Goal: Information Seeking & Learning: Check status

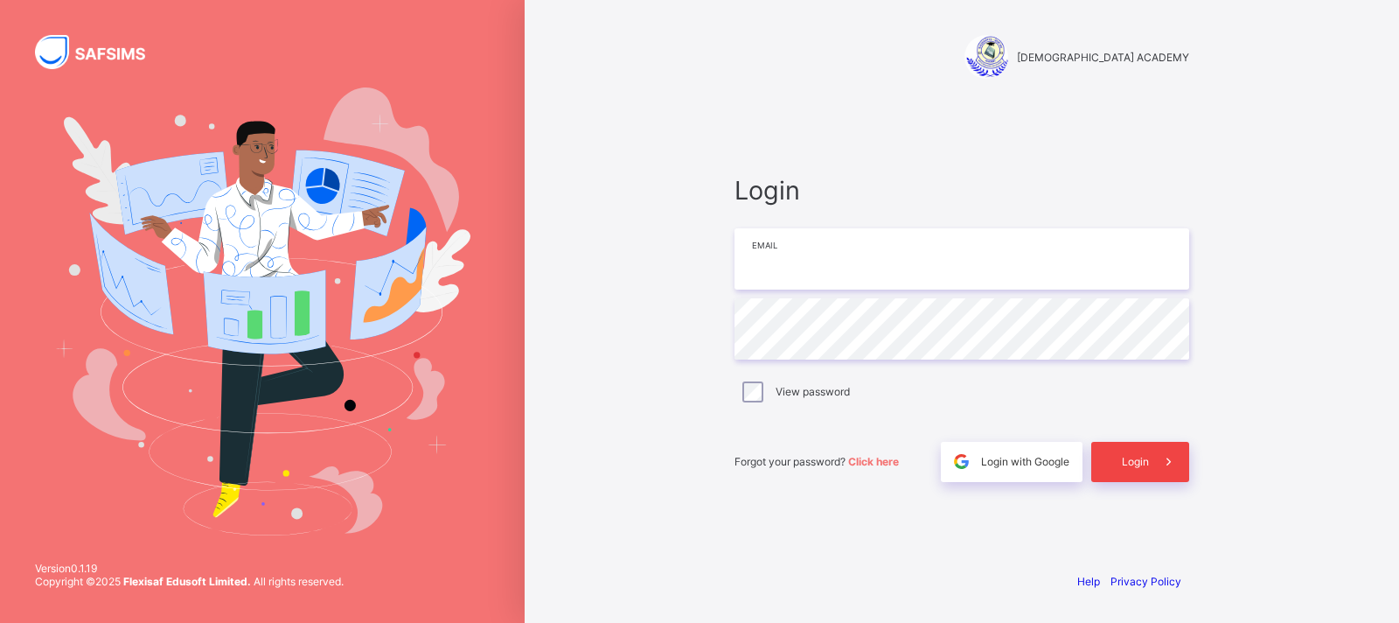
type input "**********"
click at [1126, 450] on div "Login" at bounding box center [1140, 462] width 98 height 40
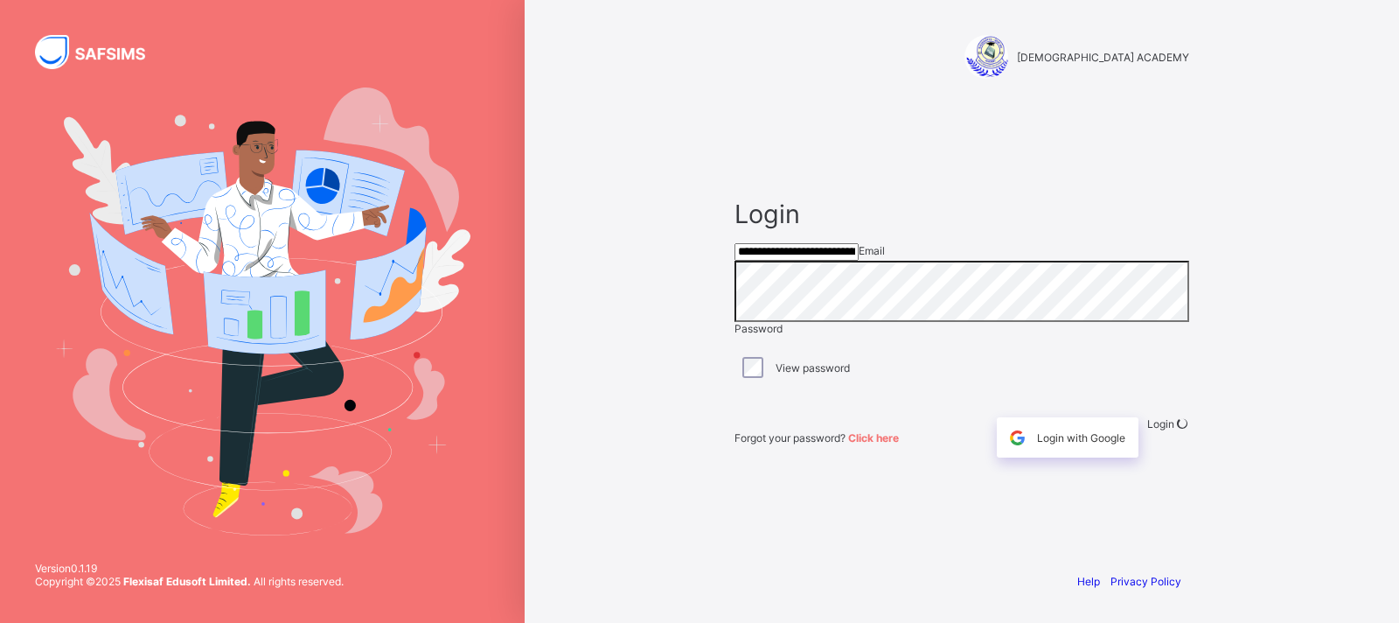
click at [921, 548] on div "**********" at bounding box center [962, 328] width 490 height 458
click at [1147, 457] on div "Login" at bounding box center [1168, 437] width 42 height 40
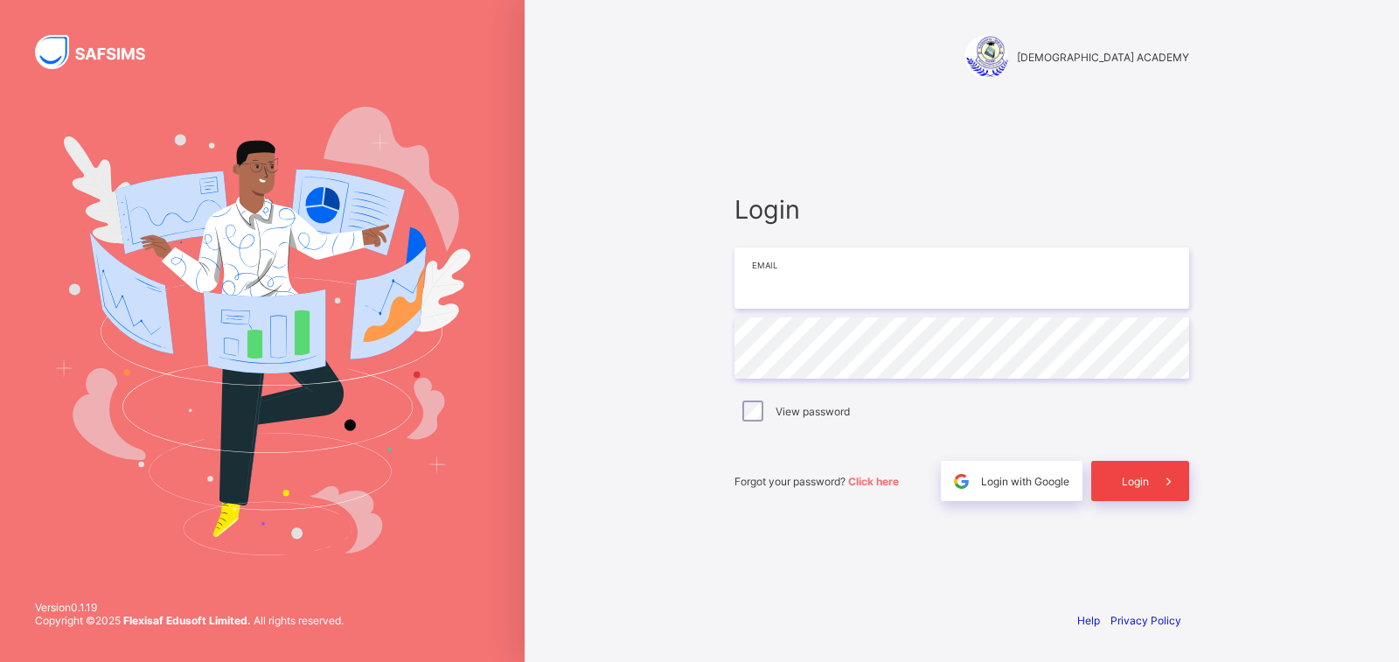
type input "**********"
click at [1132, 476] on span "Login" at bounding box center [1135, 481] width 27 height 13
click at [1122, 475] on div "Login" at bounding box center [1140, 481] width 98 height 40
click at [909, 260] on input "**********" at bounding box center [962, 277] width 455 height 61
click at [1124, 481] on div "Login" at bounding box center [1140, 481] width 98 height 40
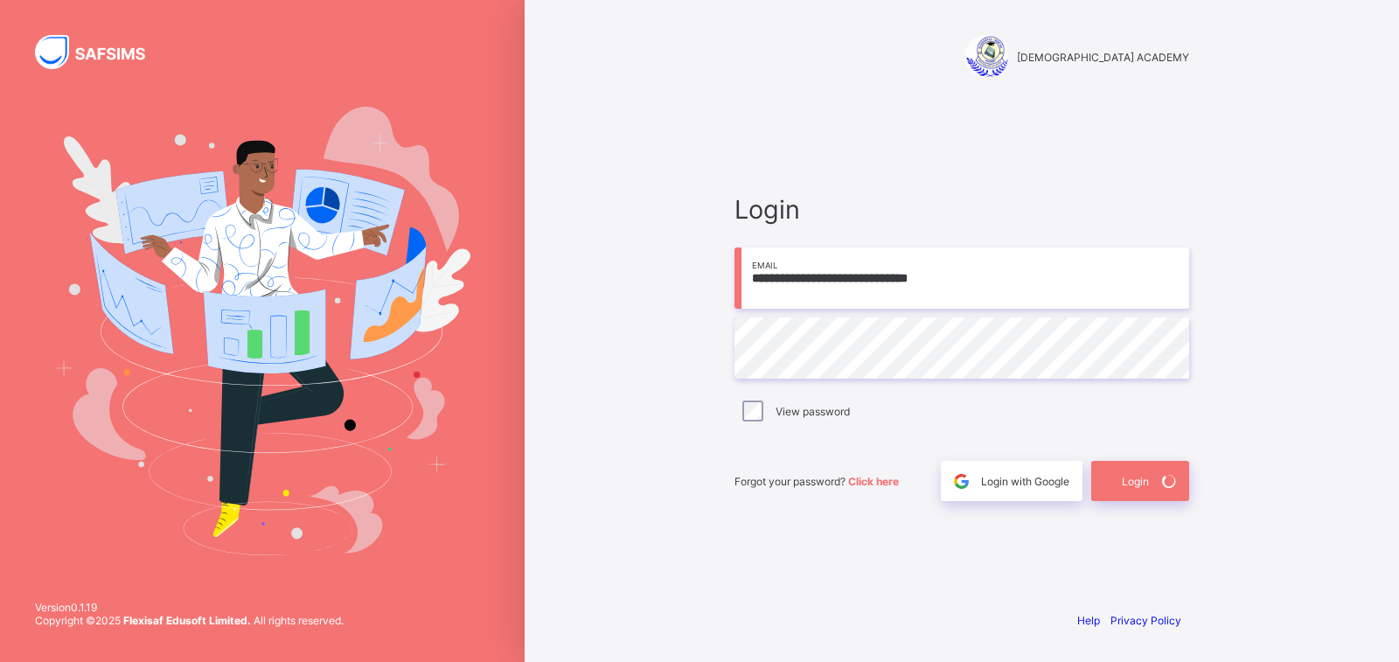
click at [645, 352] on div "**********" at bounding box center [962, 331] width 875 height 662
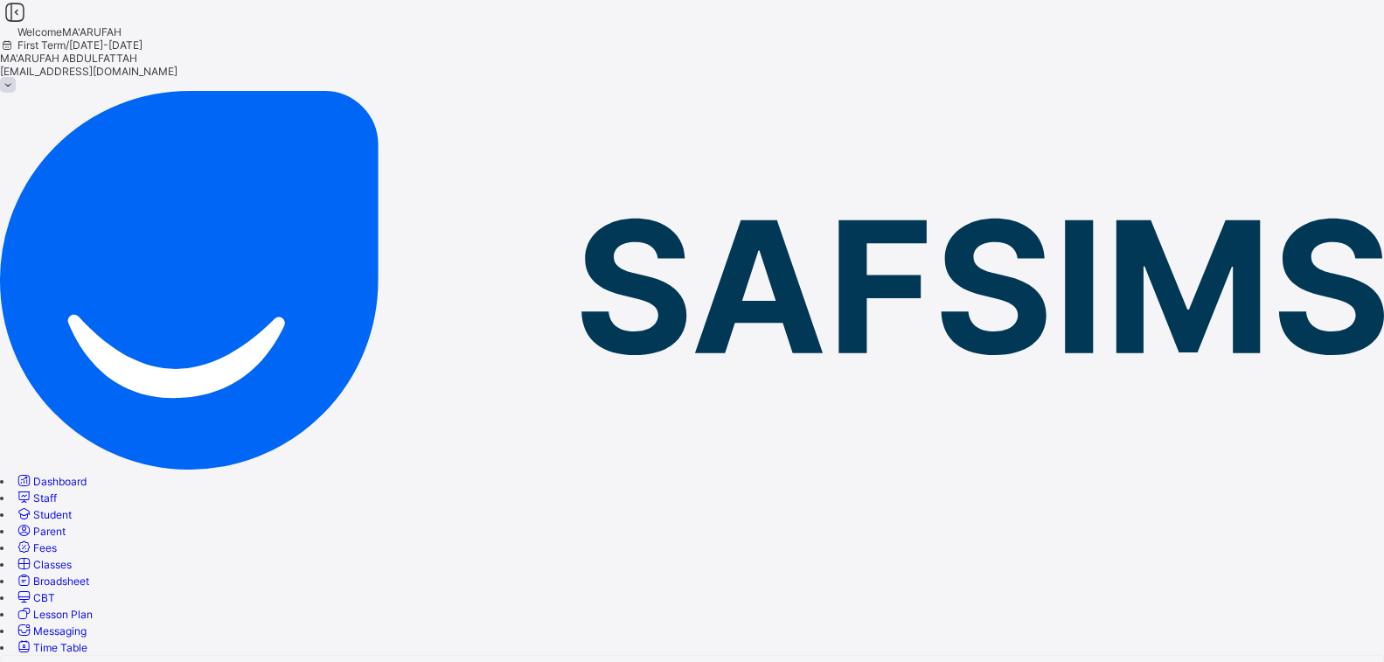
click at [57, 541] on span "Fees" at bounding box center [45, 547] width 24 height 13
click at [72, 558] on link "Classes" at bounding box center [43, 564] width 57 height 13
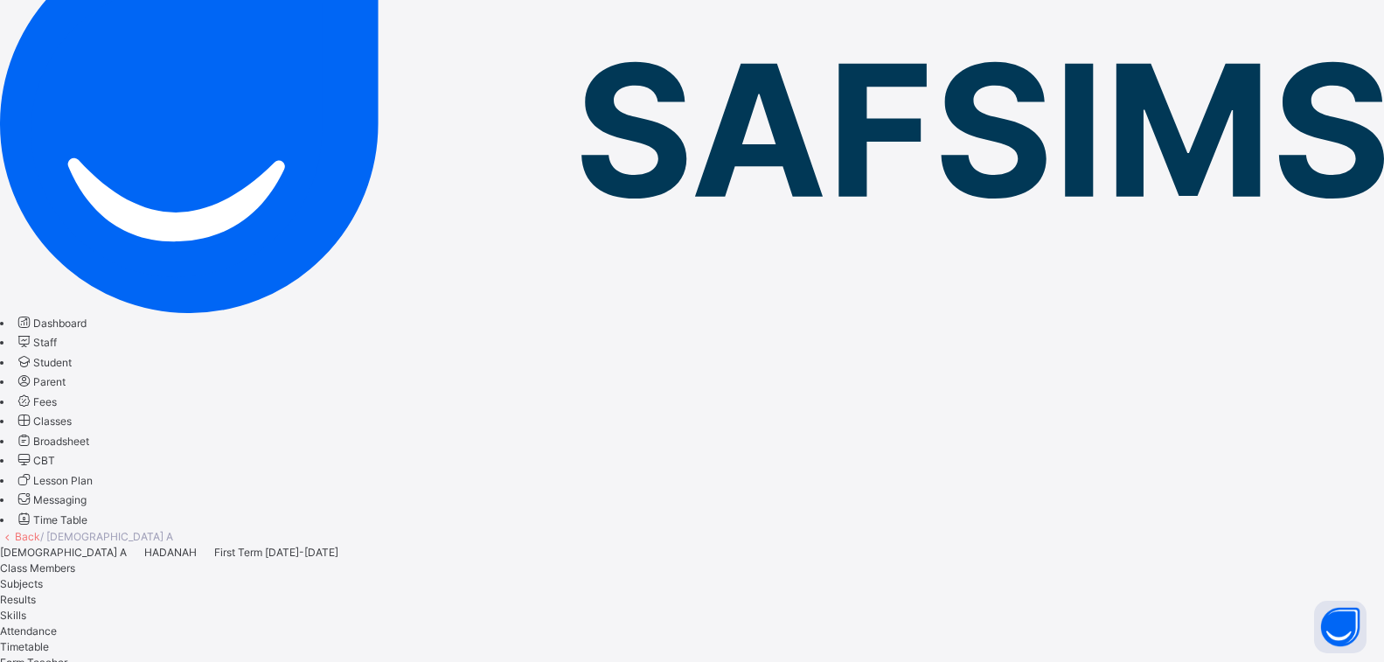
scroll to position [1, 0]
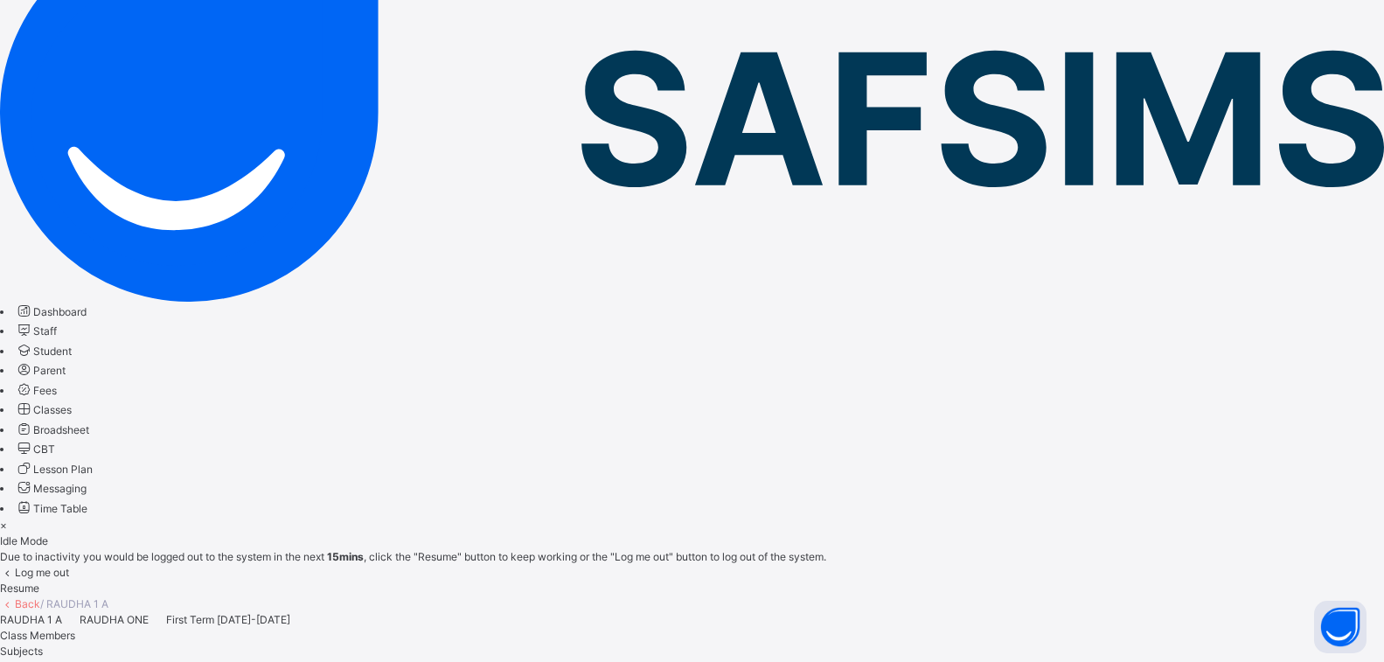
scroll to position [31, 0]
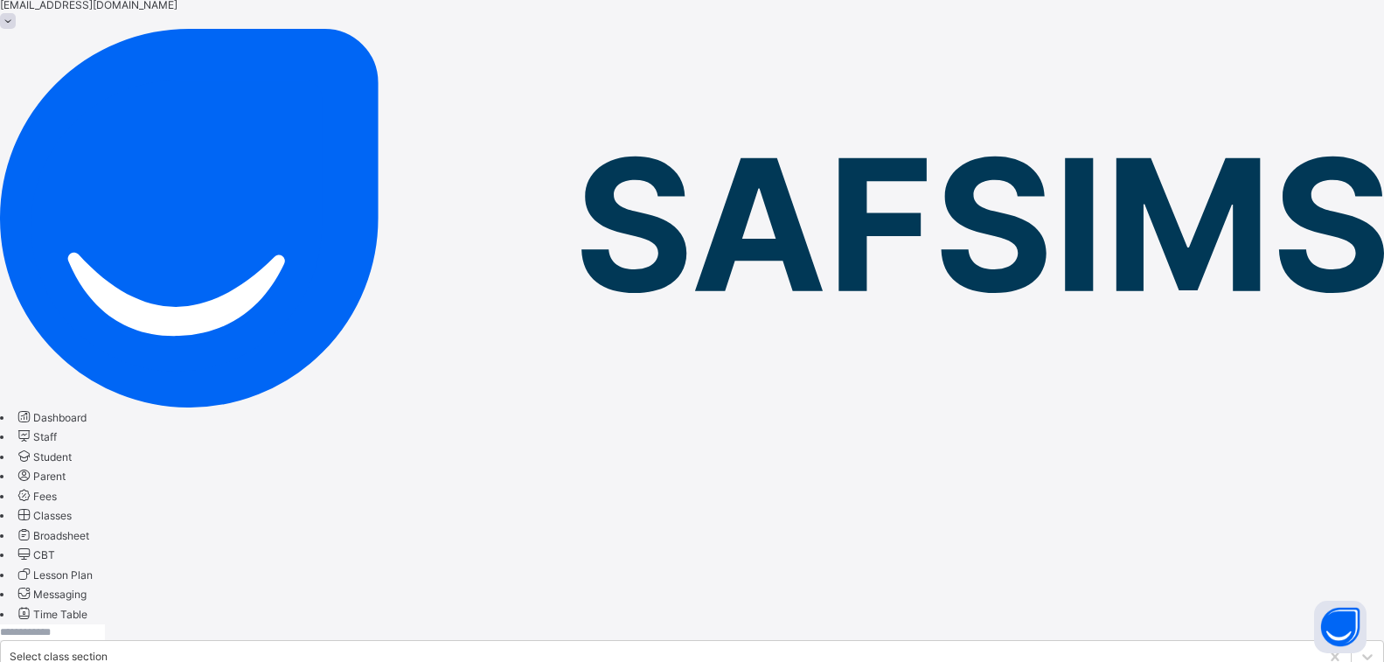
scroll to position [175, 0]
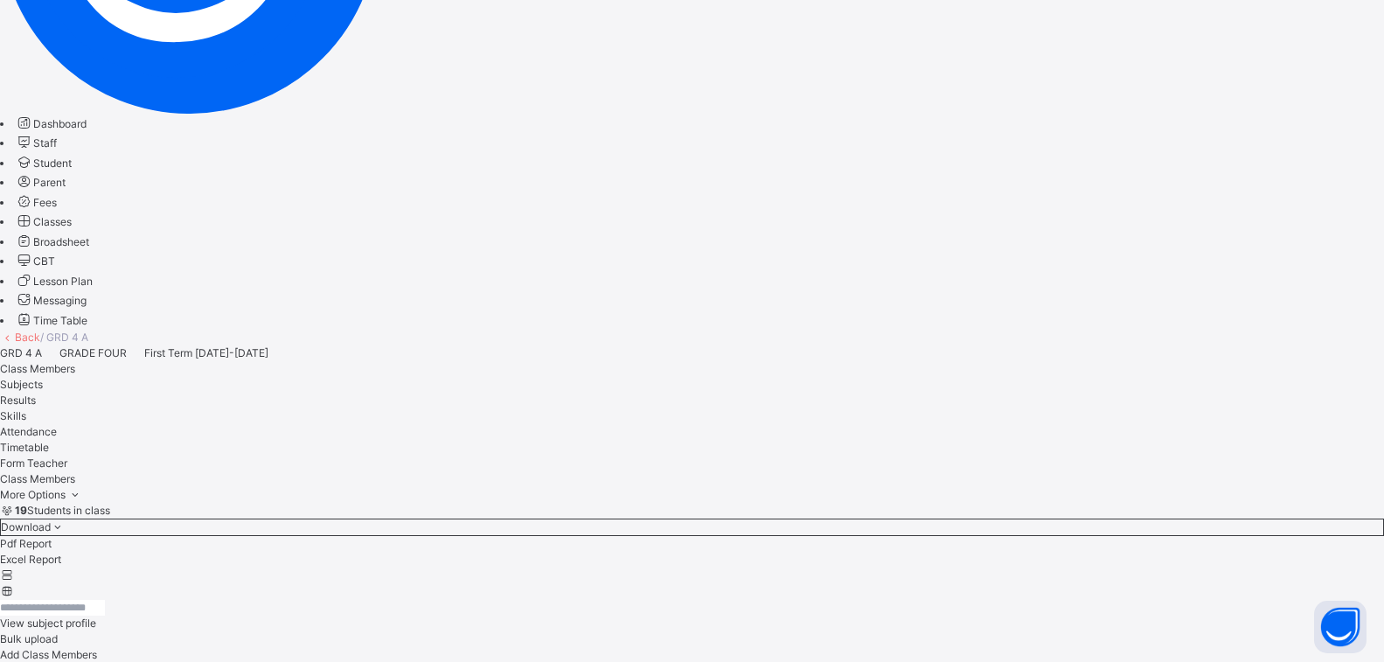
scroll to position [87, 0]
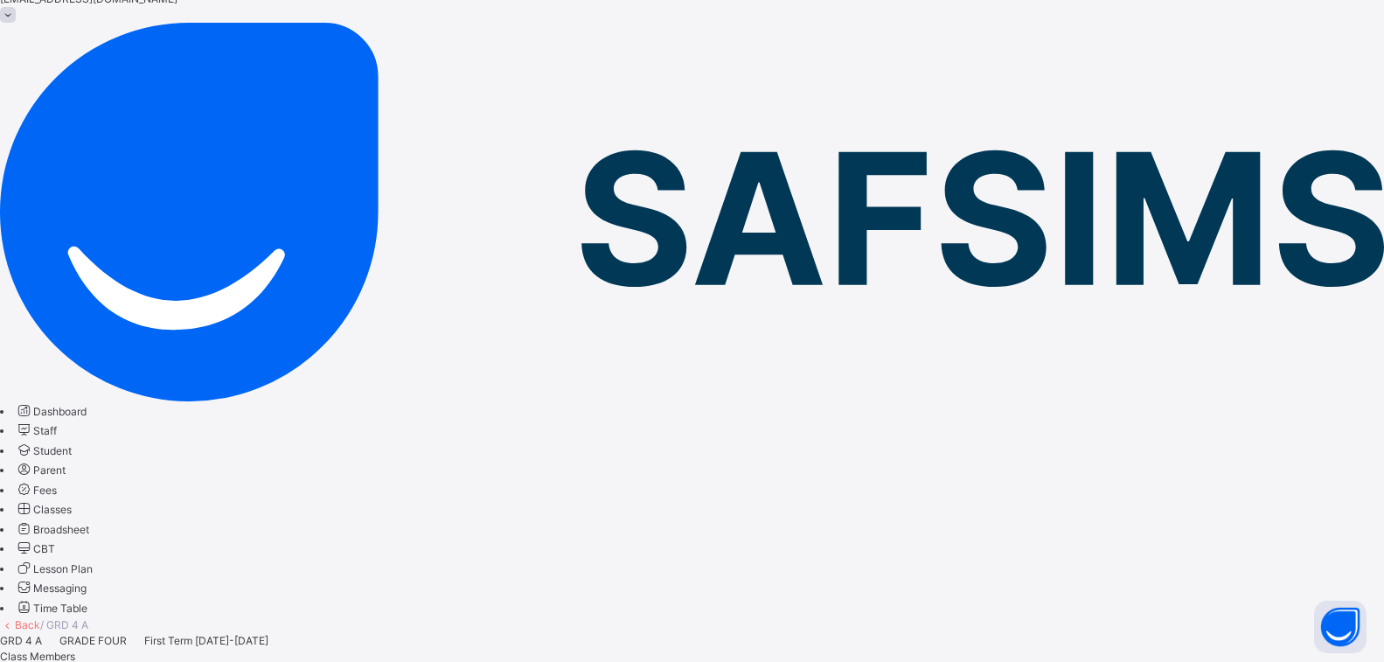
click at [43, 661] on span "Subjects" at bounding box center [21, 672] width 43 height 13
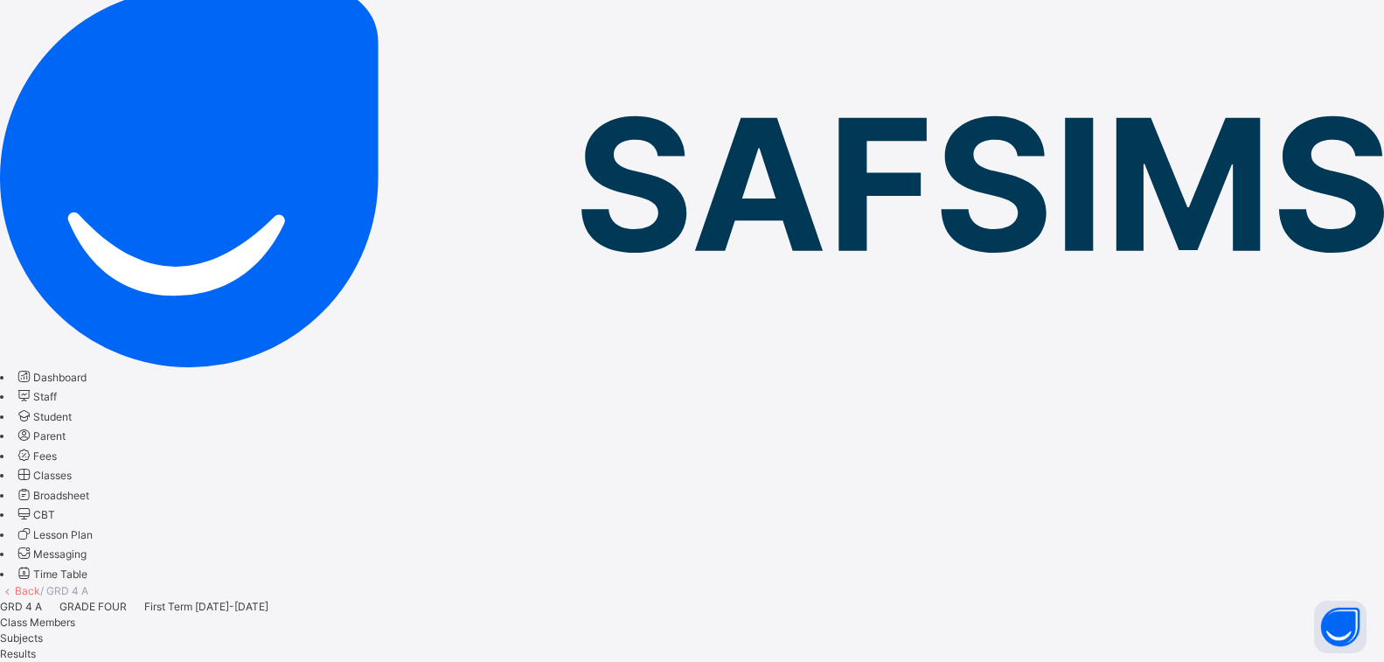
scroll to position [0, 0]
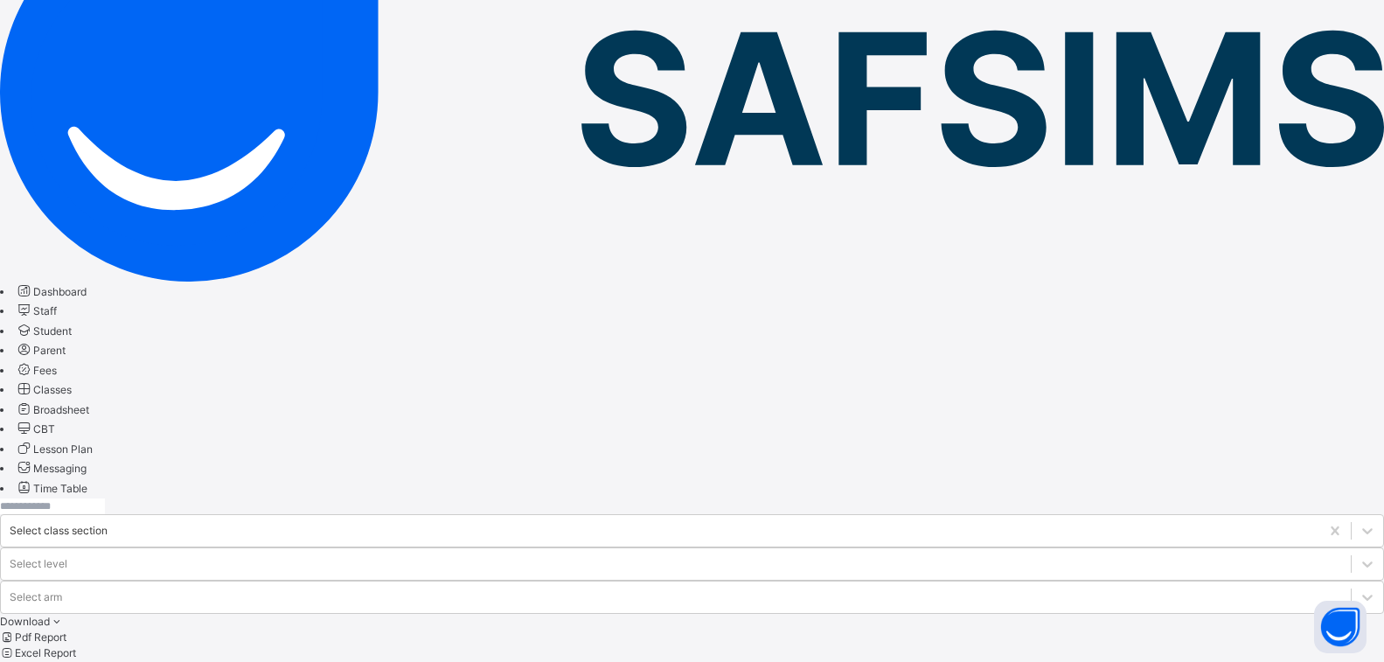
scroll to position [350, 0]
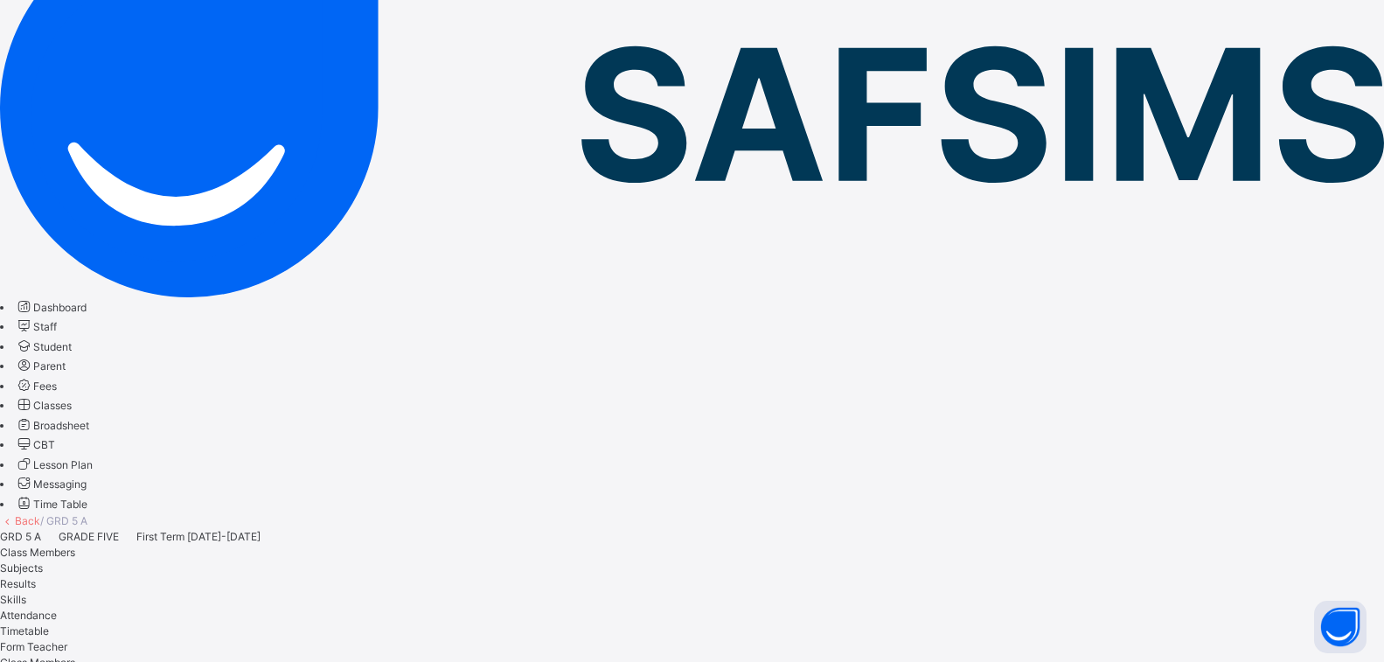
scroll to position [262, 0]
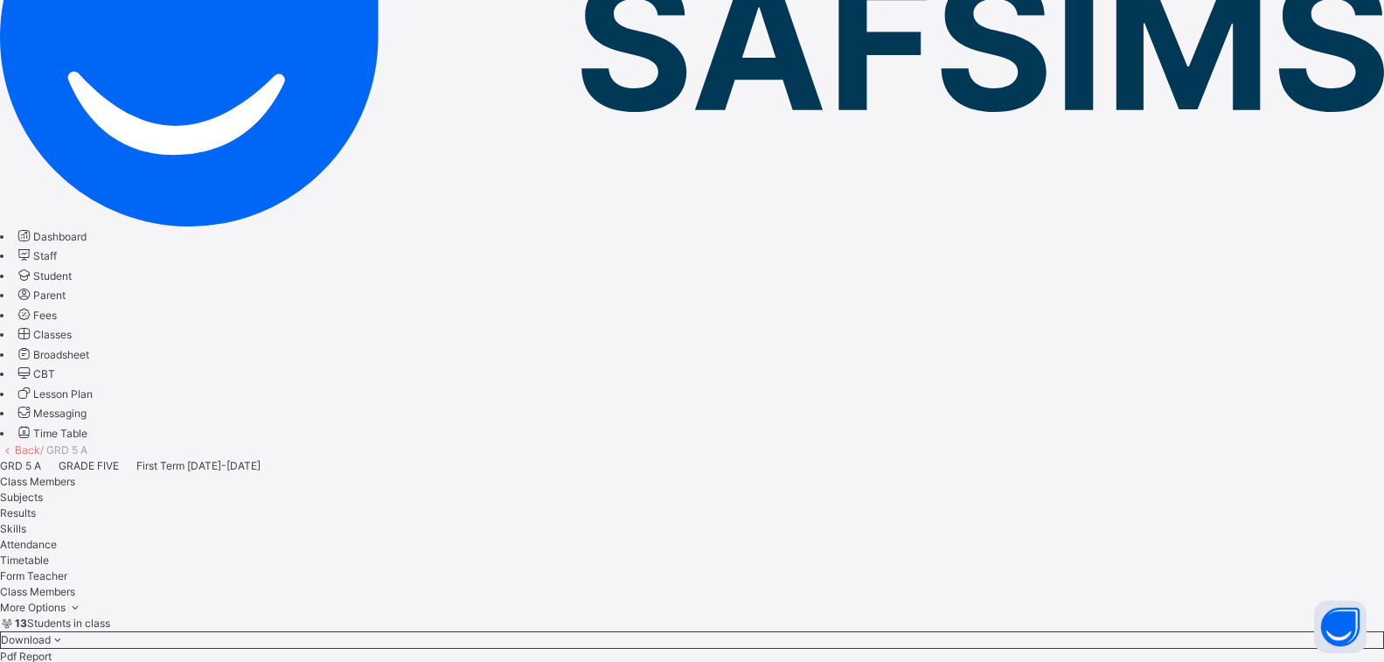
click at [43, 491] on span "Subjects" at bounding box center [21, 497] width 43 height 13
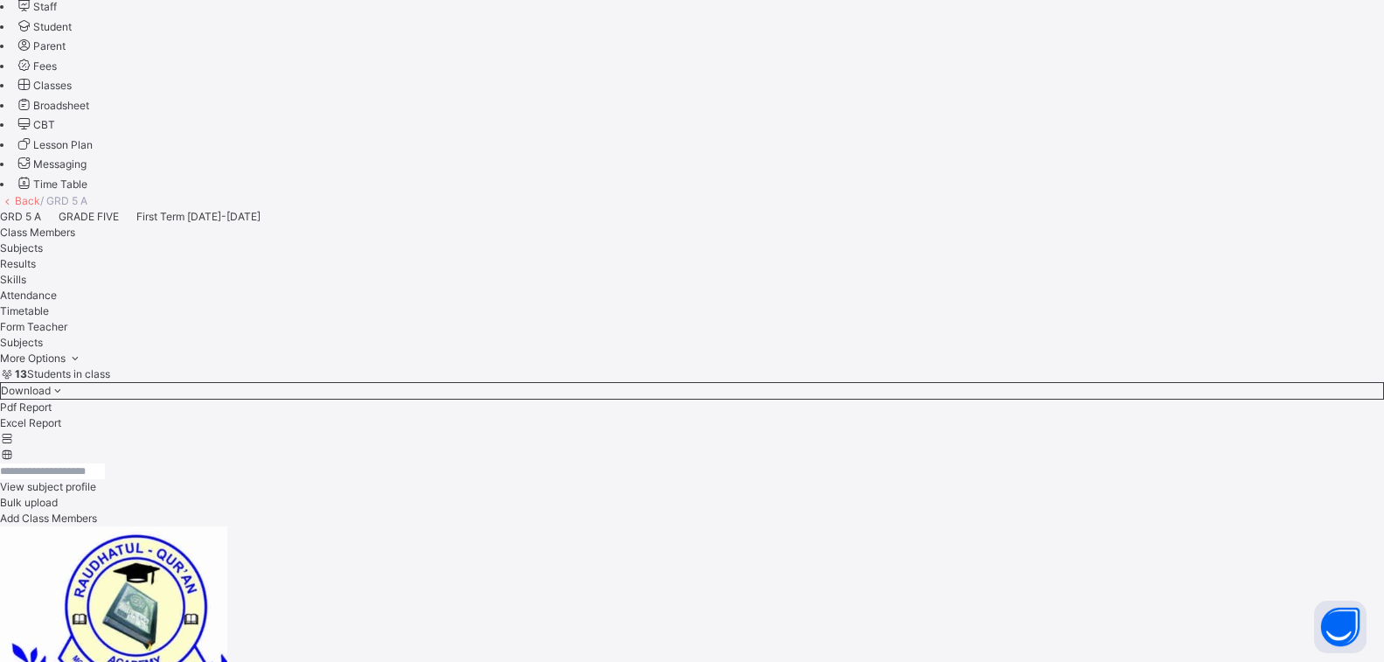
scroll to position [587, 0]
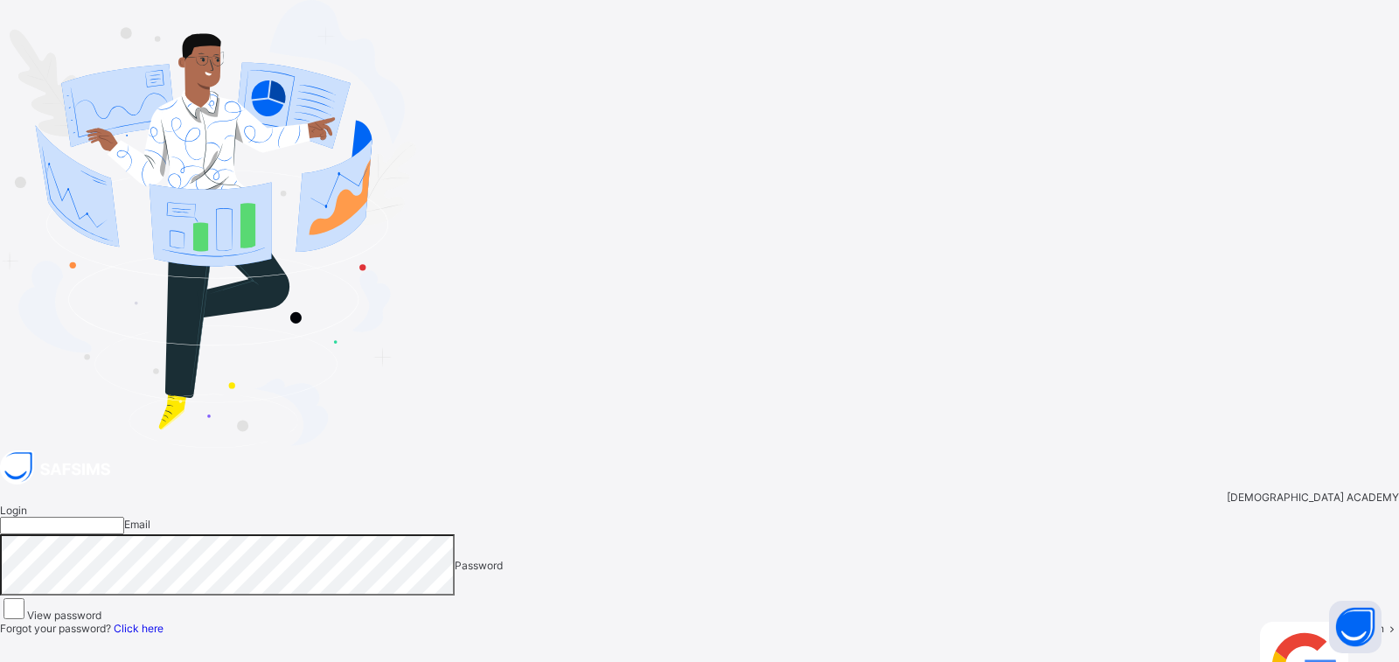
type input "**********"
click at [124, 517] on input "**********" at bounding box center [62, 525] width 124 height 17
click at [1357, 622] on span "Login" at bounding box center [1370, 628] width 27 height 13
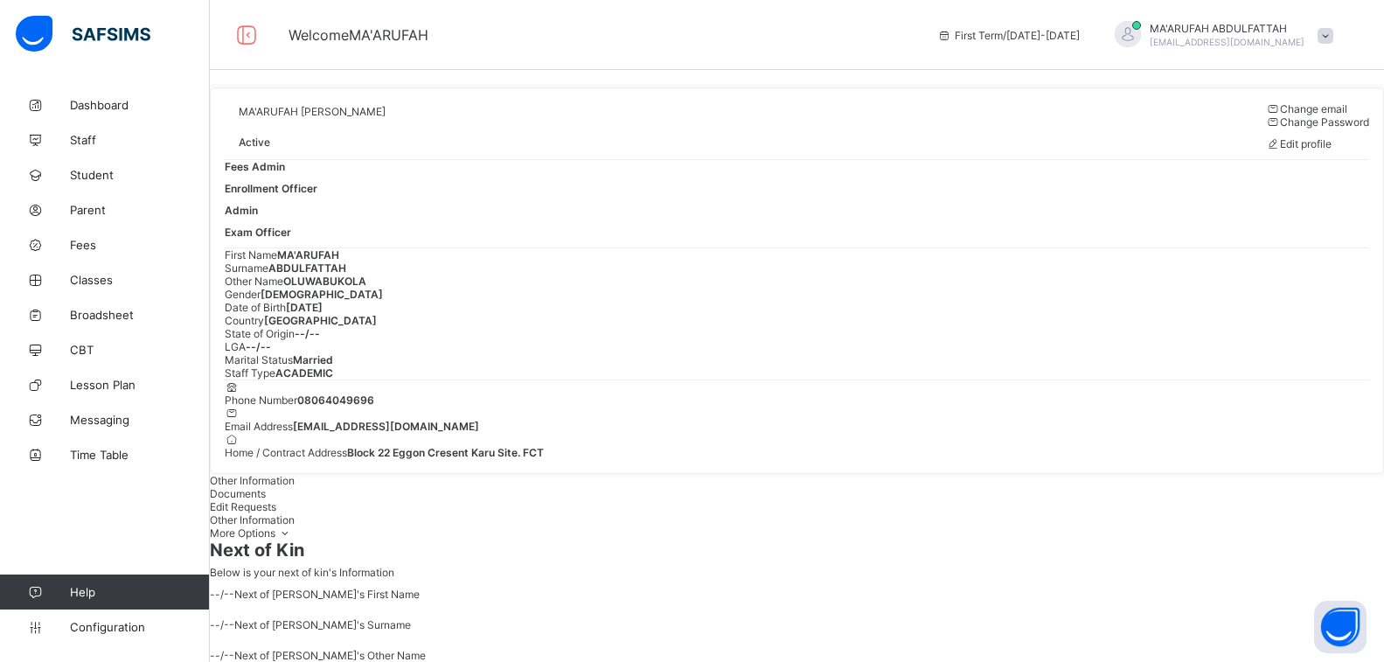
click at [1327, 223] on div "Fees Admin Enrollment Officer Admin Exam Officer" at bounding box center [797, 199] width 1145 height 80
drag, startPoint x: 95, startPoint y: 202, endPoint x: 157, endPoint y: 230, distance: 68.1
click at [95, 202] on link "Parent" at bounding box center [105, 209] width 210 height 35
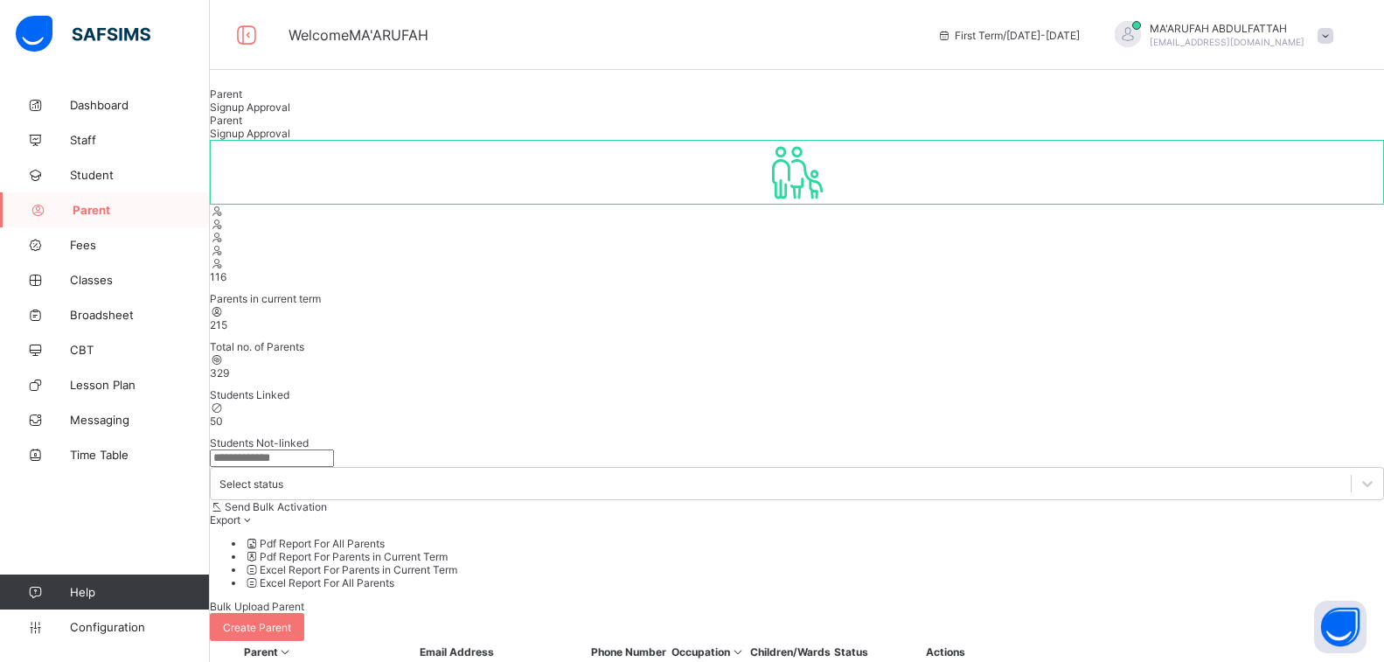
click at [334, 450] on input "text" at bounding box center [272, 458] width 124 height 17
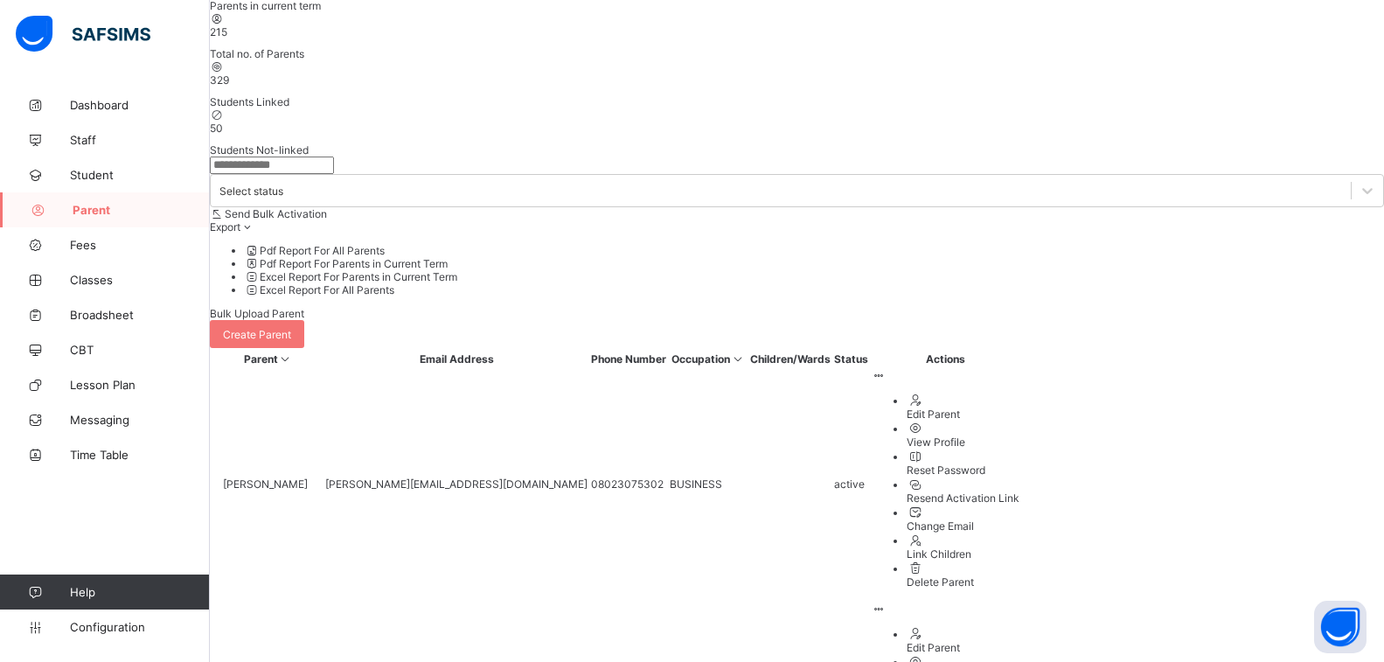
scroll to position [262, 0]
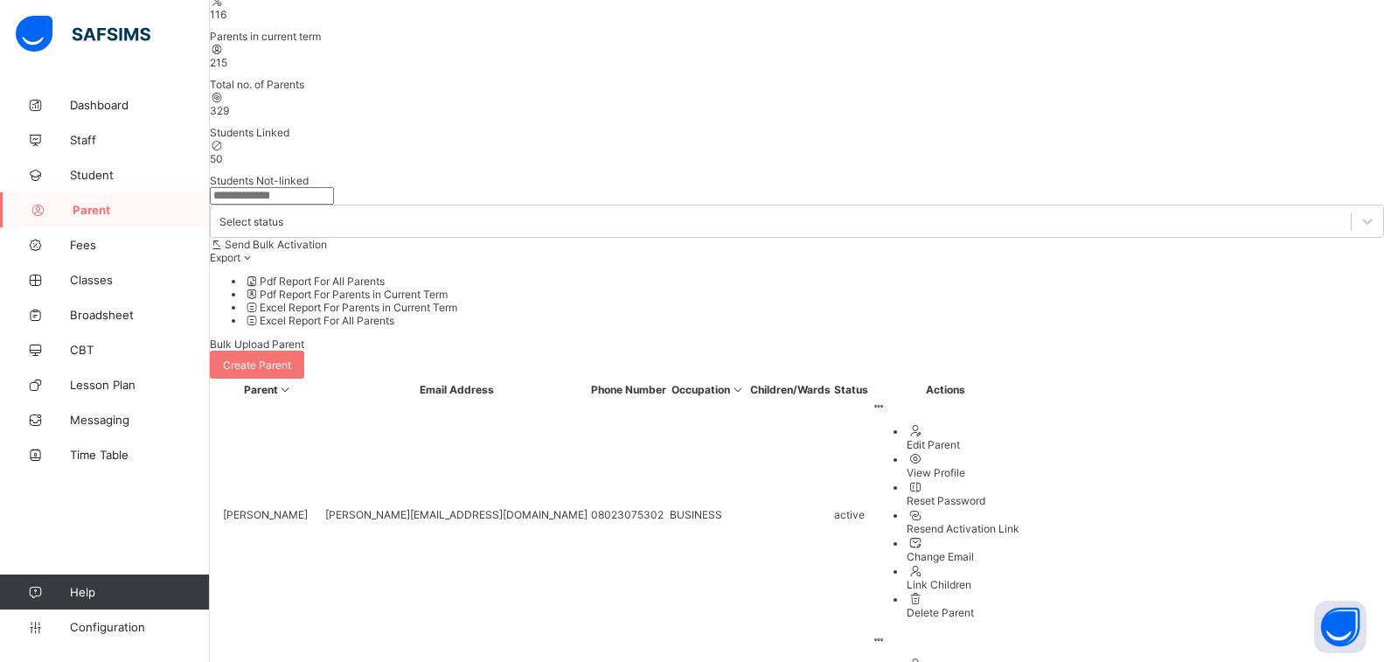
click at [277, 187] on input "text" at bounding box center [272, 195] width 124 height 17
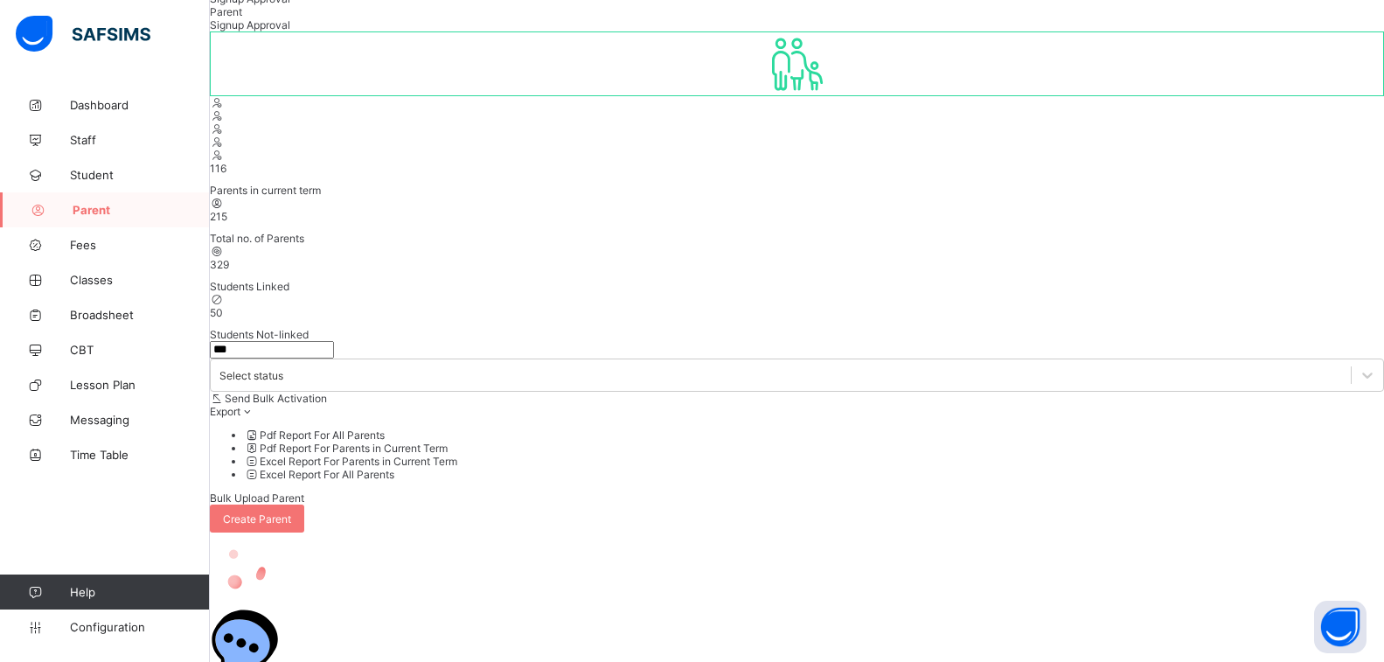
scroll to position [4, 0]
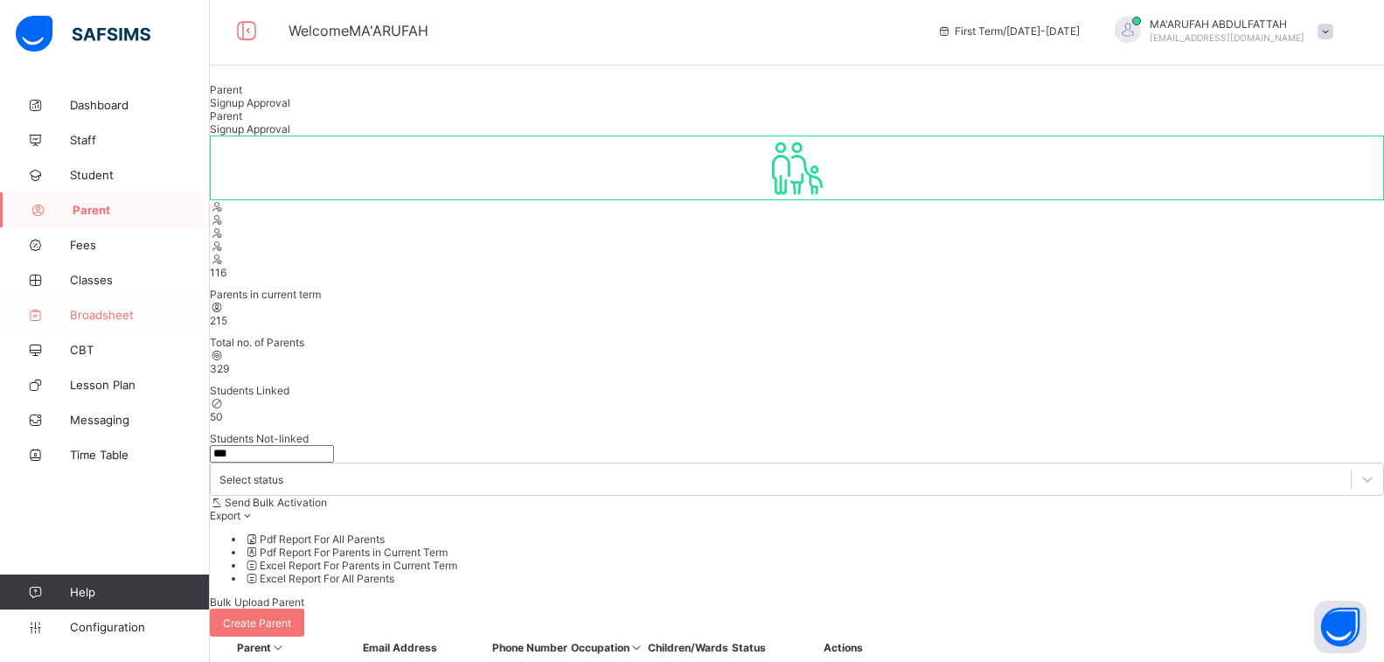
type input "***"
click at [103, 313] on span "Broadsheet" at bounding box center [140, 315] width 140 height 14
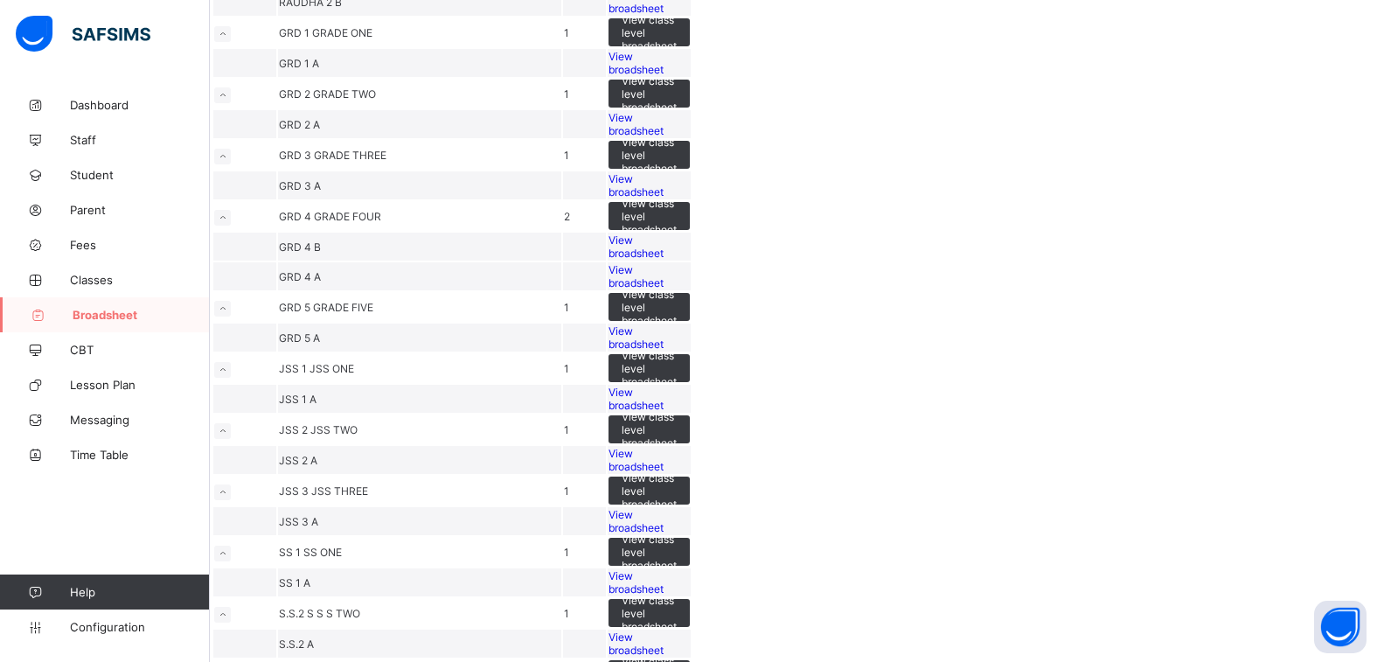
scroll to position [437, 0]
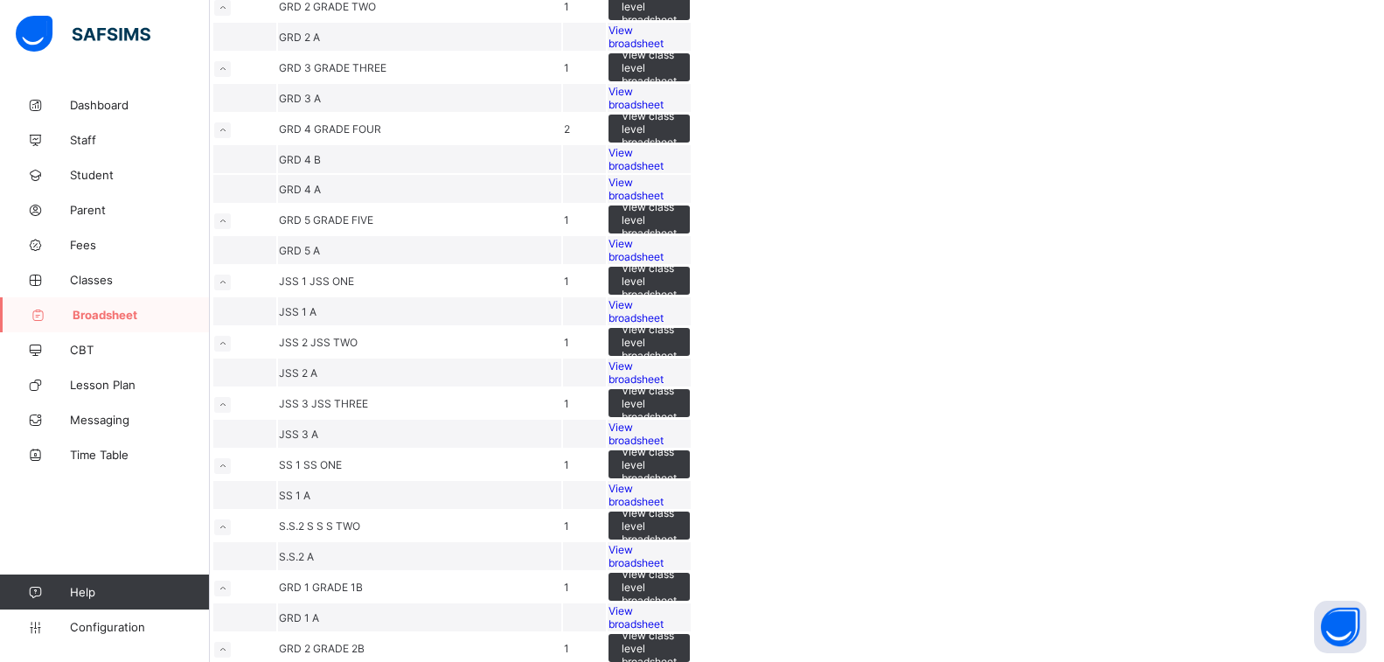
click at [664, 172] on span "View broadsheet" at bounding box center [636, 159] width 55 height 26
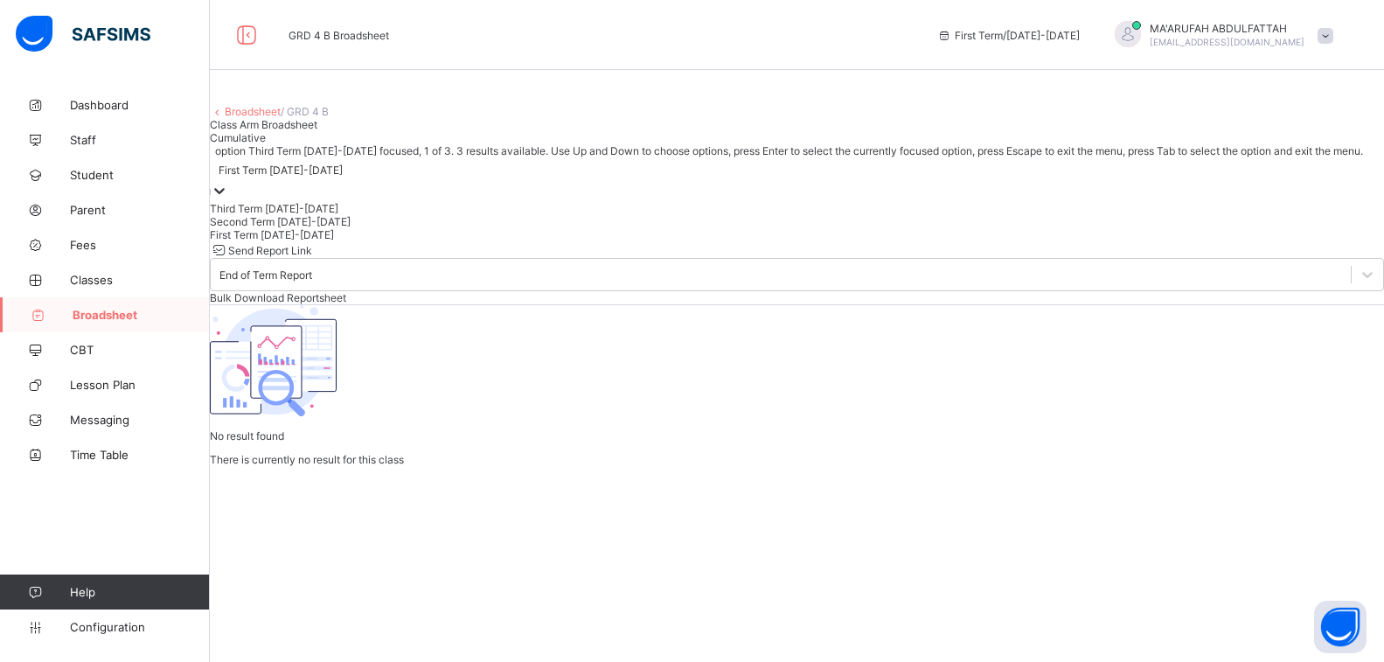
click at [300, 177] on div "First Term 2025-2026" at bounding box center [281, 170] width 124 height 13
click at [281, 118] on link "Broadsheet" at bounding box center [253, 111] width 56 height 13
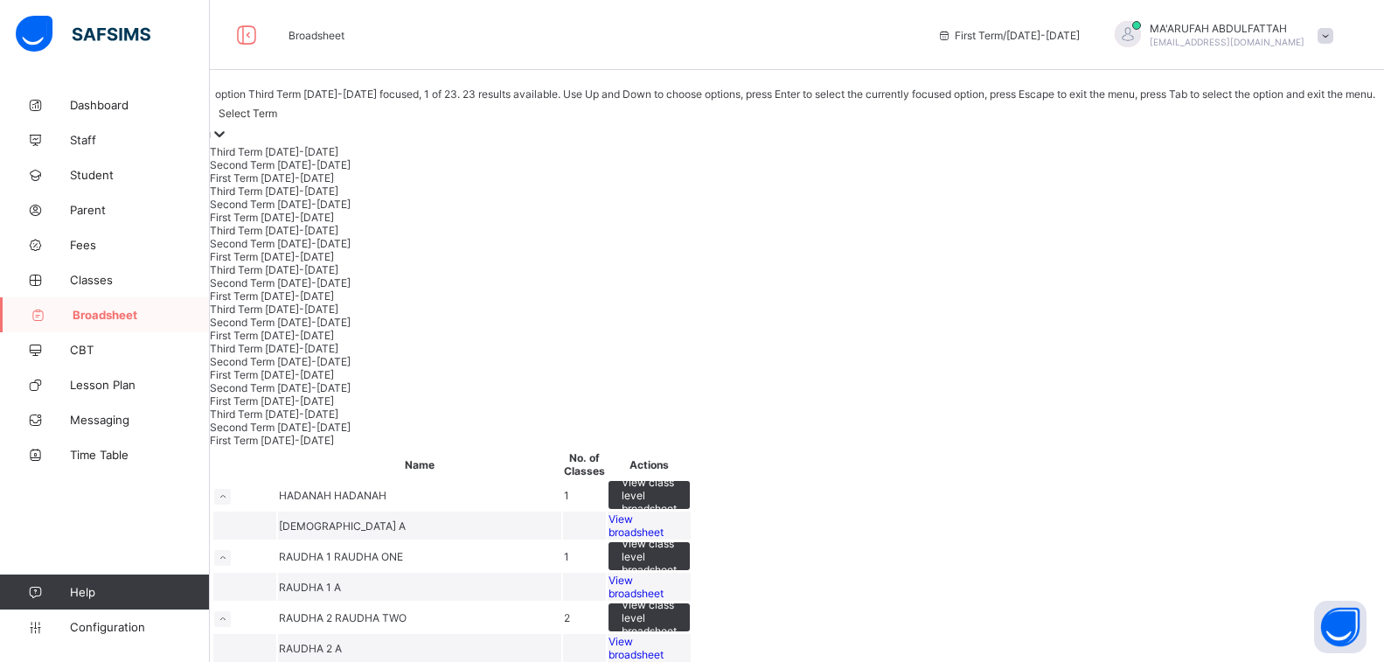
click at [277, 120] on div "Select Term" at bounding box center [248, 113] width 59 height 13
click at [312, 198] on div "Third Term 2024-2025" at bounding box center [793, 191] width 1167 height 13
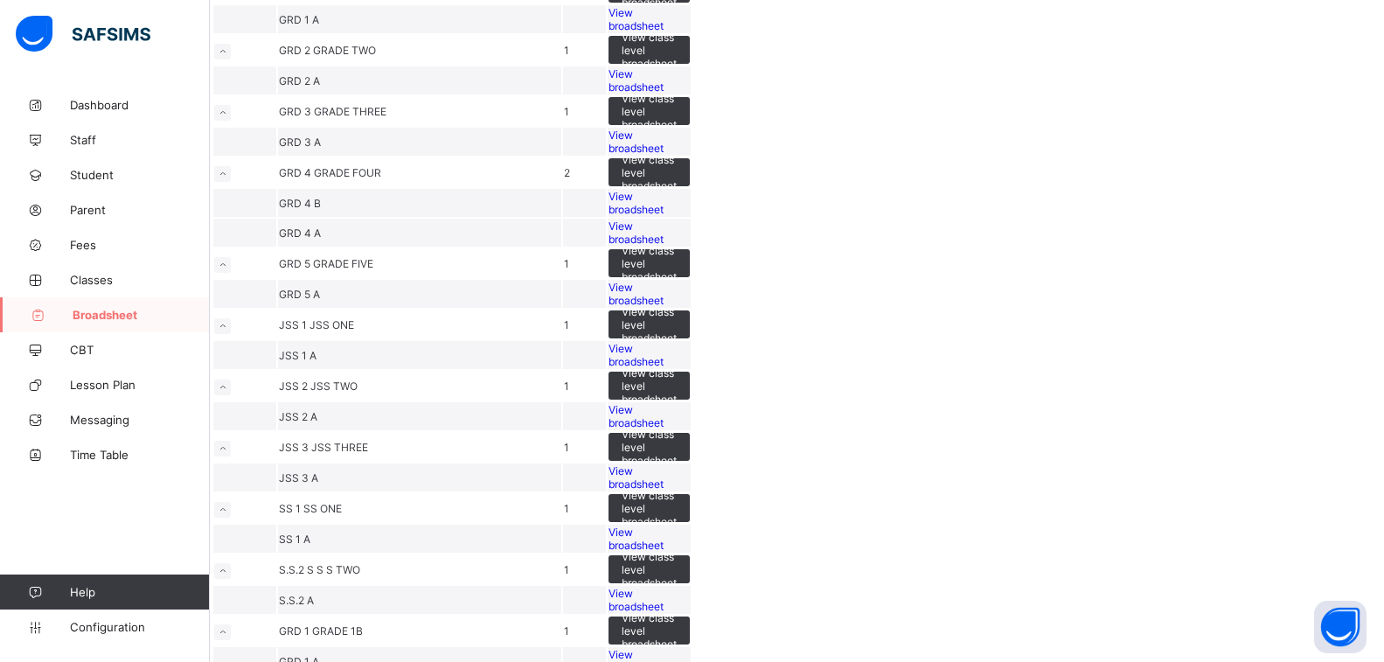
scroll to position [437, 0]
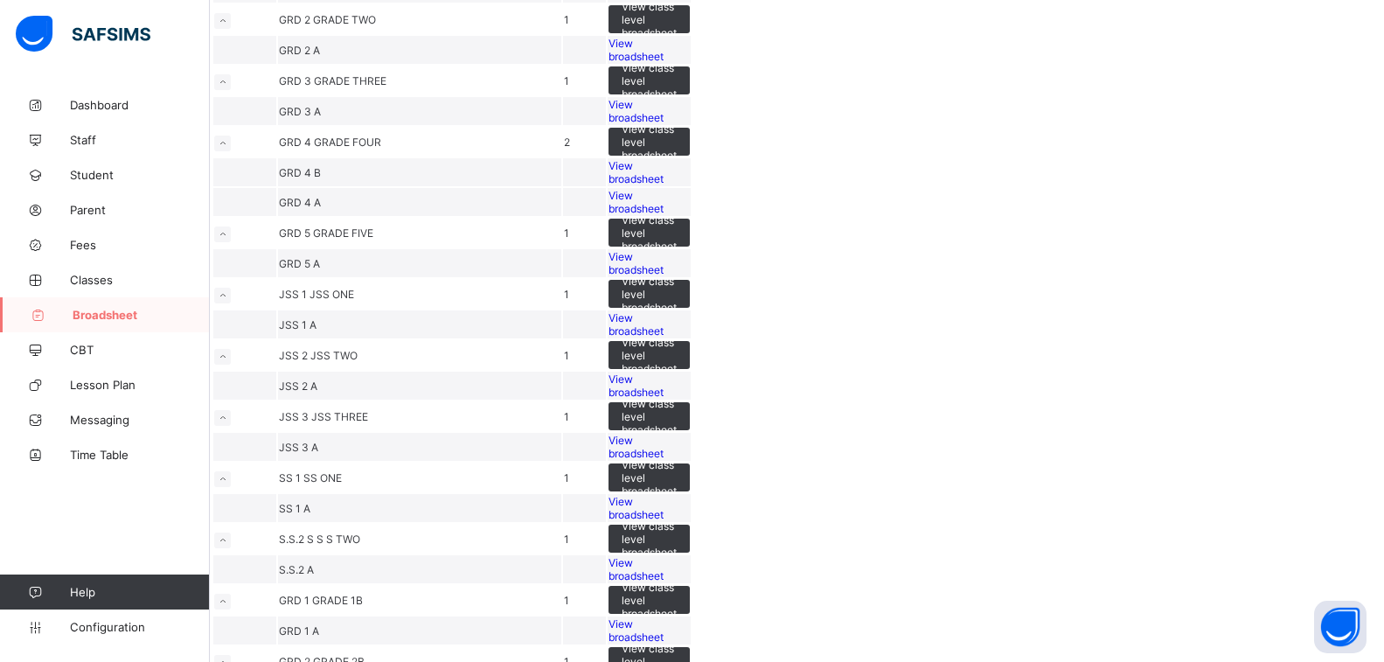
click at [664, 185] on span "View broadsheet" at bounding box center [636, 172] width 55 height 26
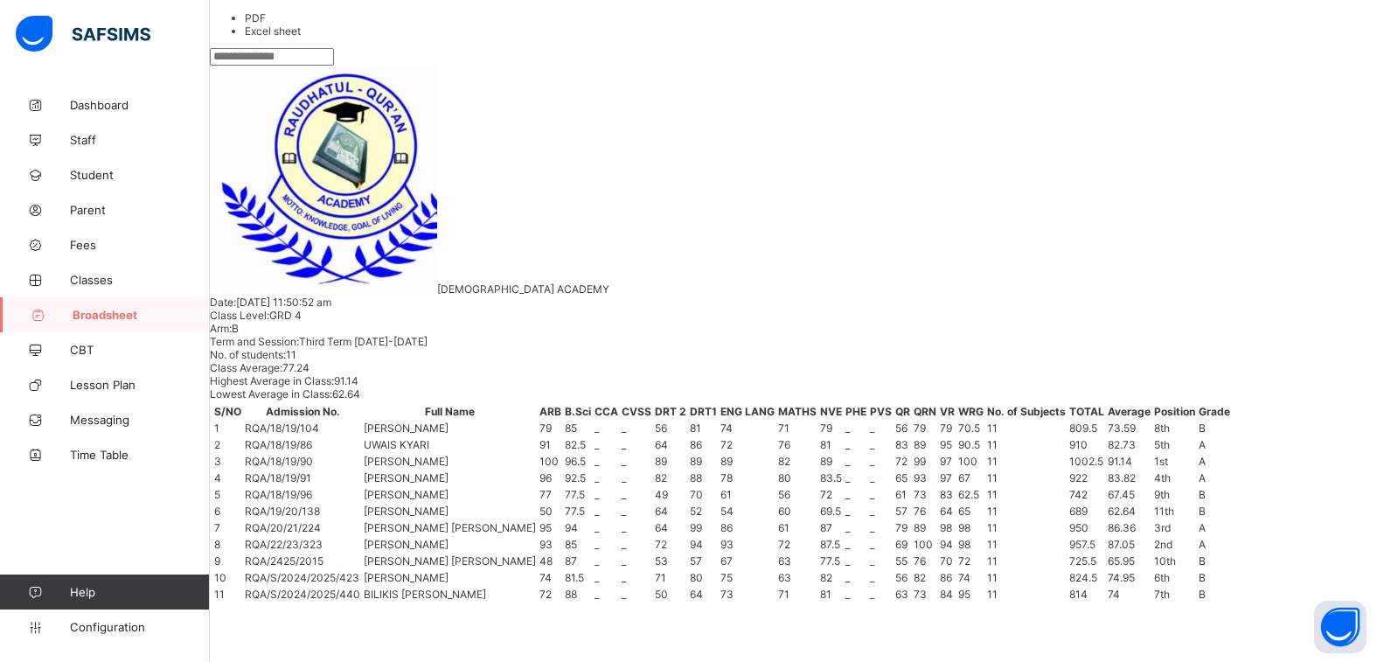
scroll to position [283, 0]
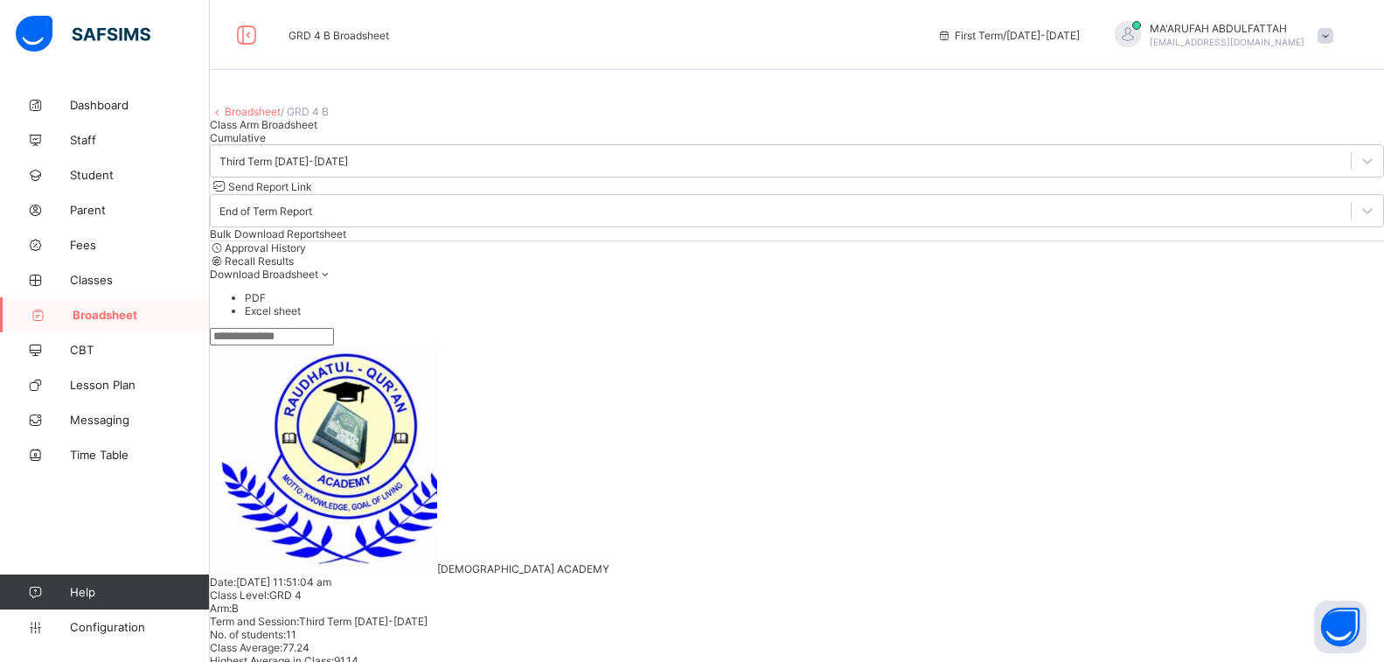
click at [268, 118] on link "Broadsheet" at bounding box center [253, 111] width 56 height 13
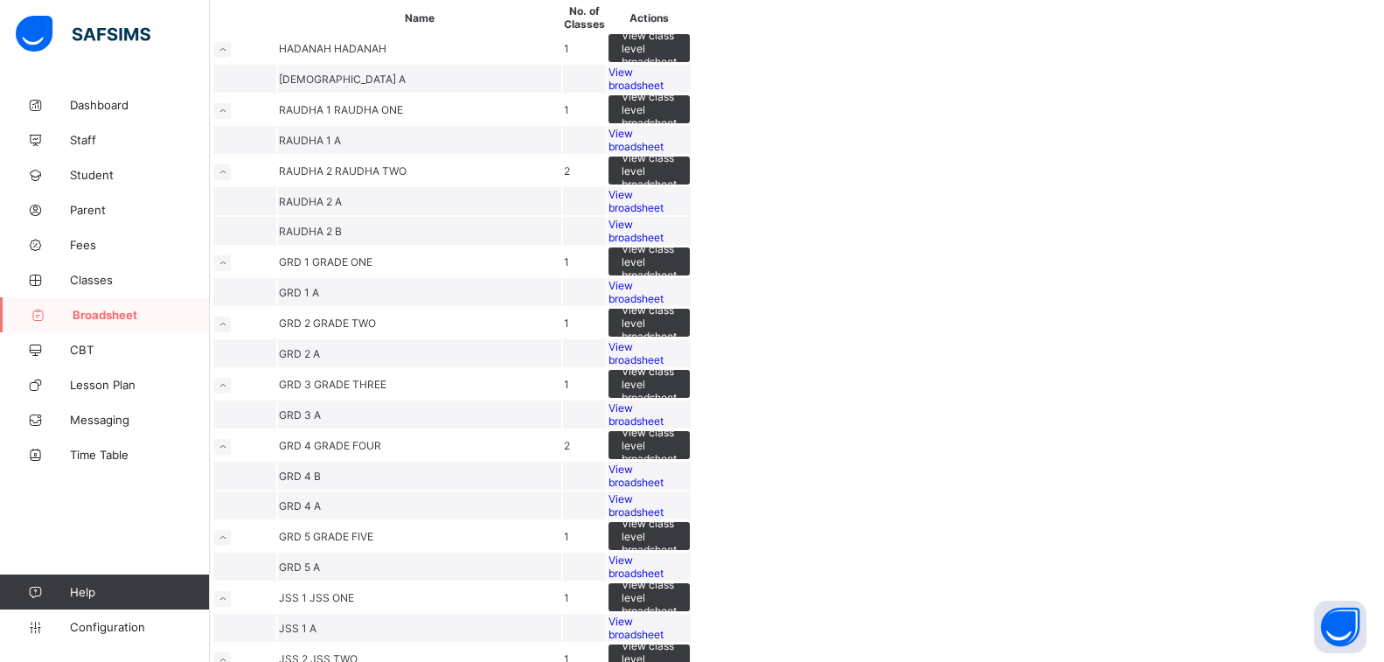
scroll to position [437, 0]
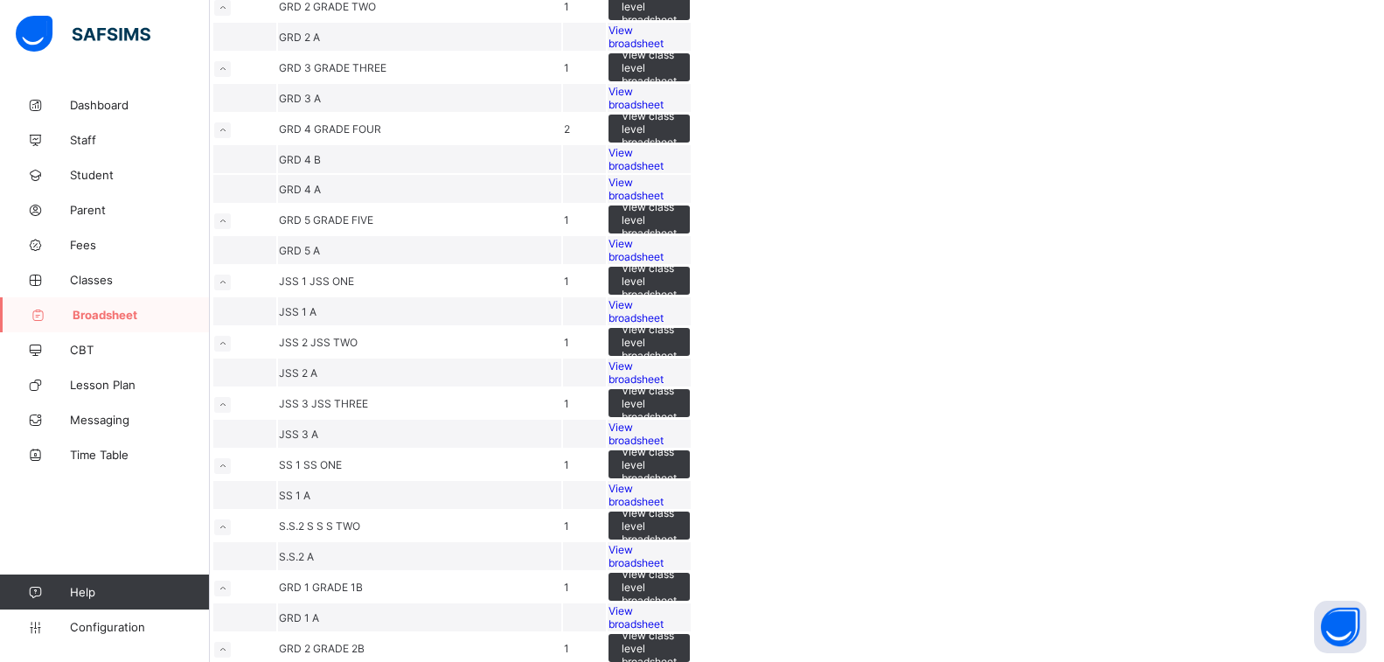
click at [664, 202] on span "View broadsheet" at bounding box center [636, 189] width 55 height 26
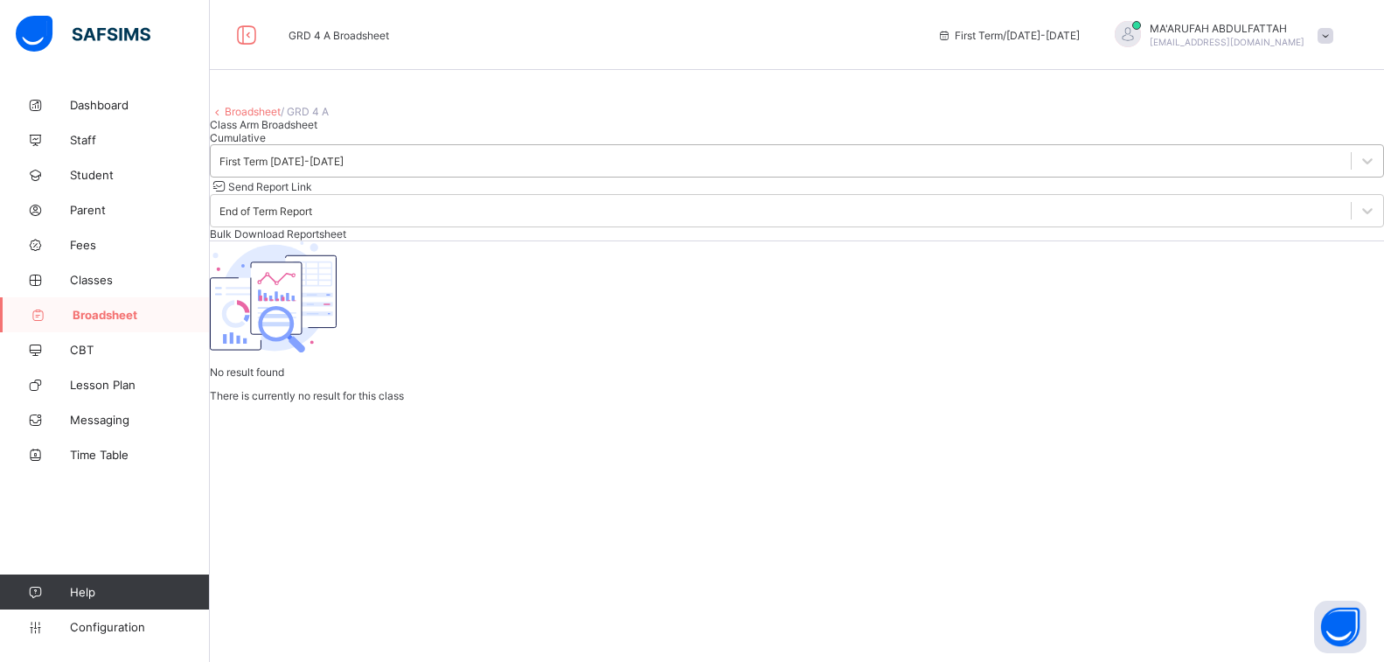
click at [319, 168] on div "First Term 2025-2026" at bounding box center [282, 161] width 124 height 13
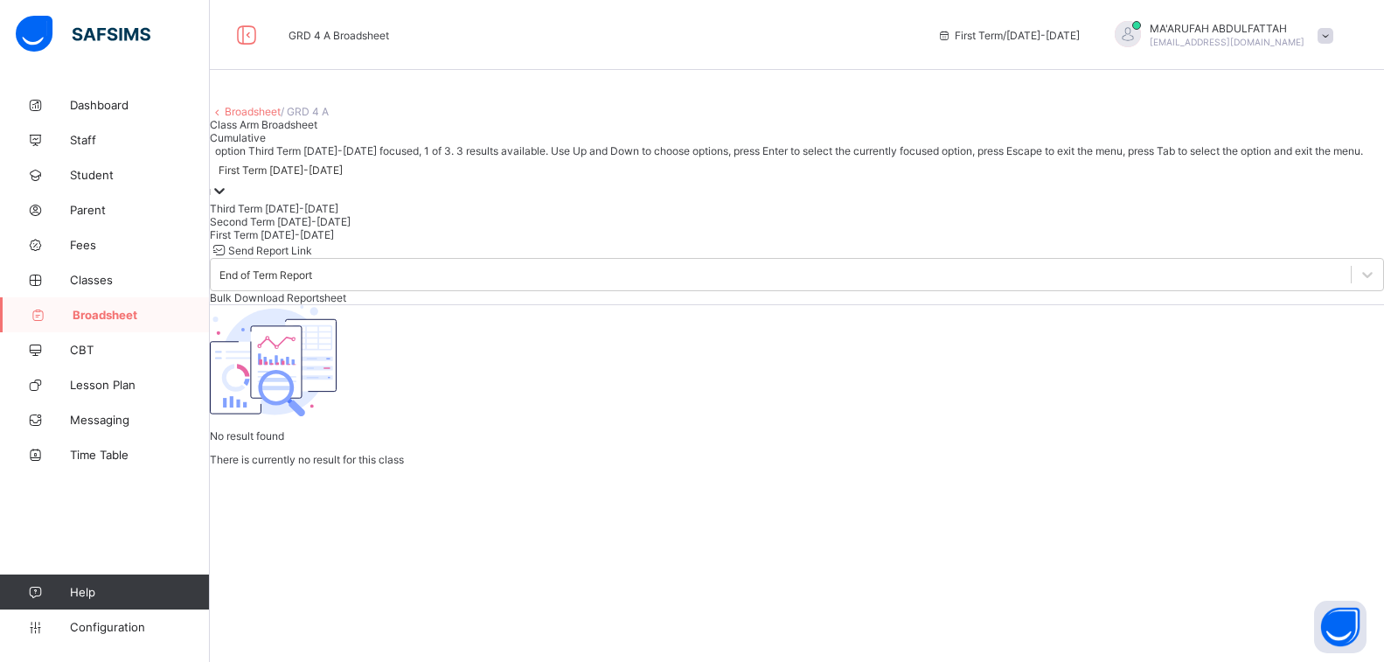
click at [319, 177] on div "First Term 2025-2026" at bounding box center [281, 170] width 124 height 13
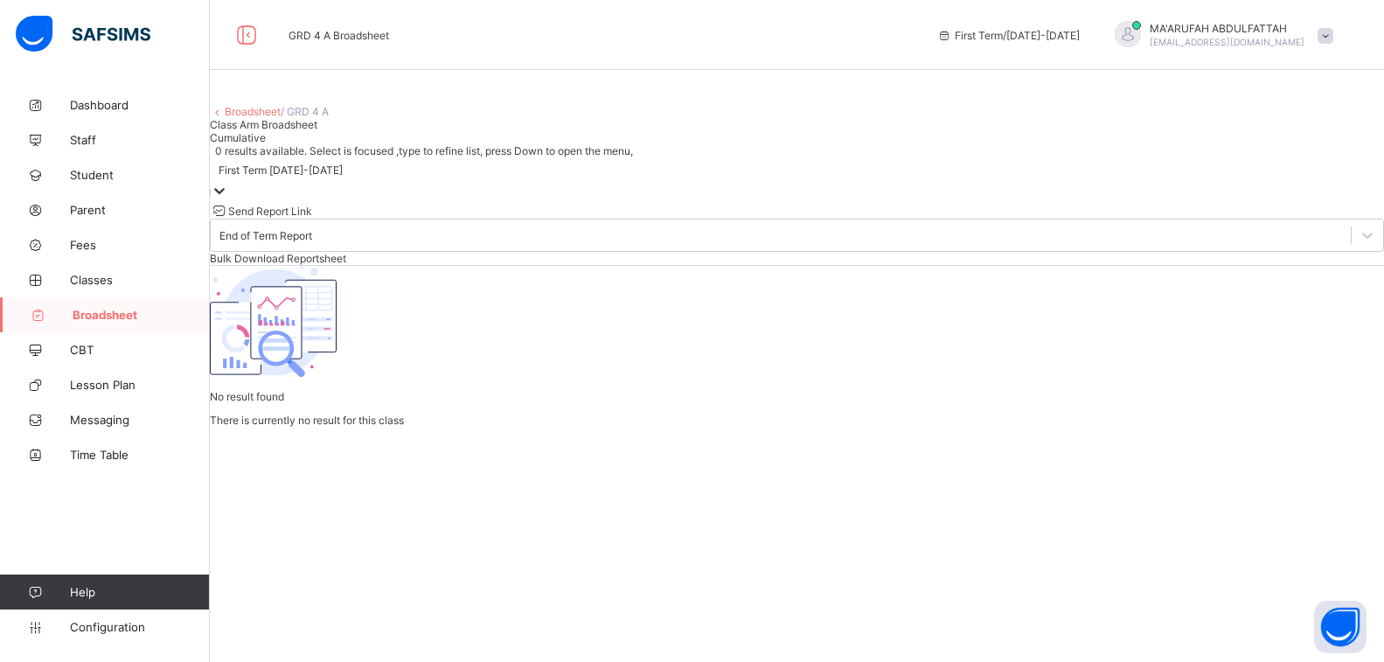
click at [261, 118] on link "Broadsheet" at bounding box center [253, 111] width 56 height 13
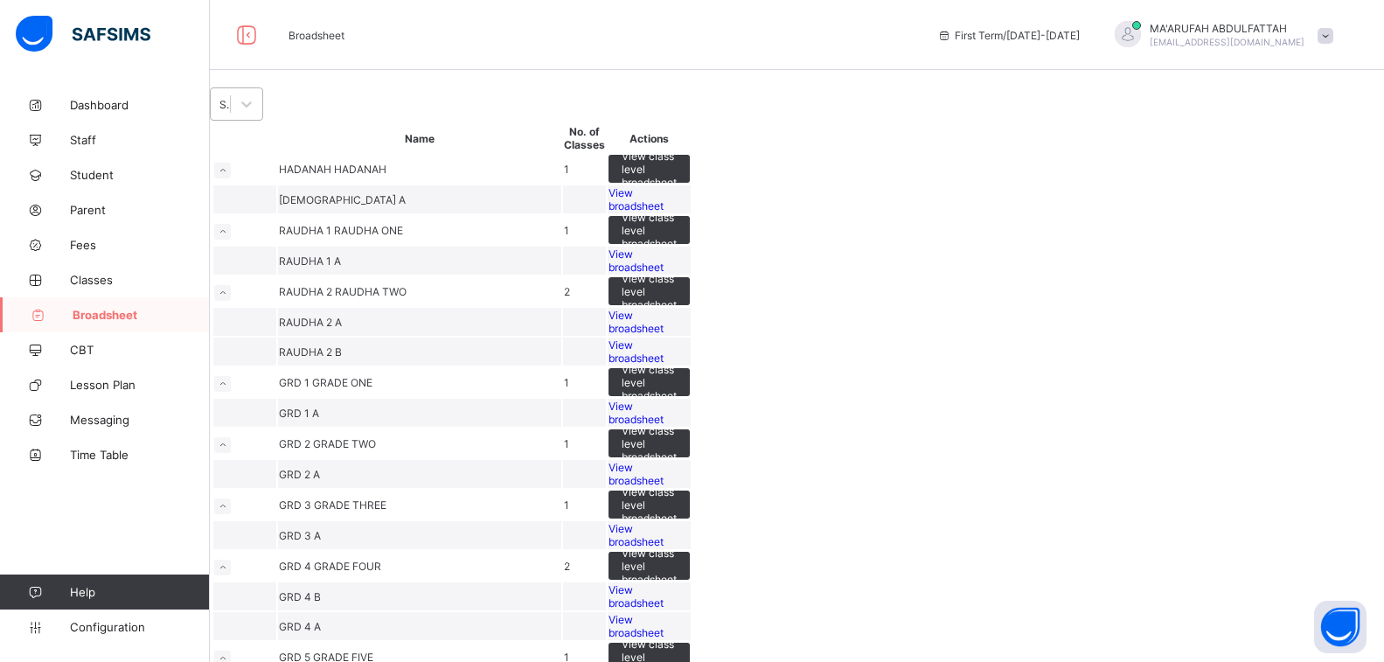
click at [232, 111] on div "Select Term" at bounding box center [226, 104] width 12 height 13
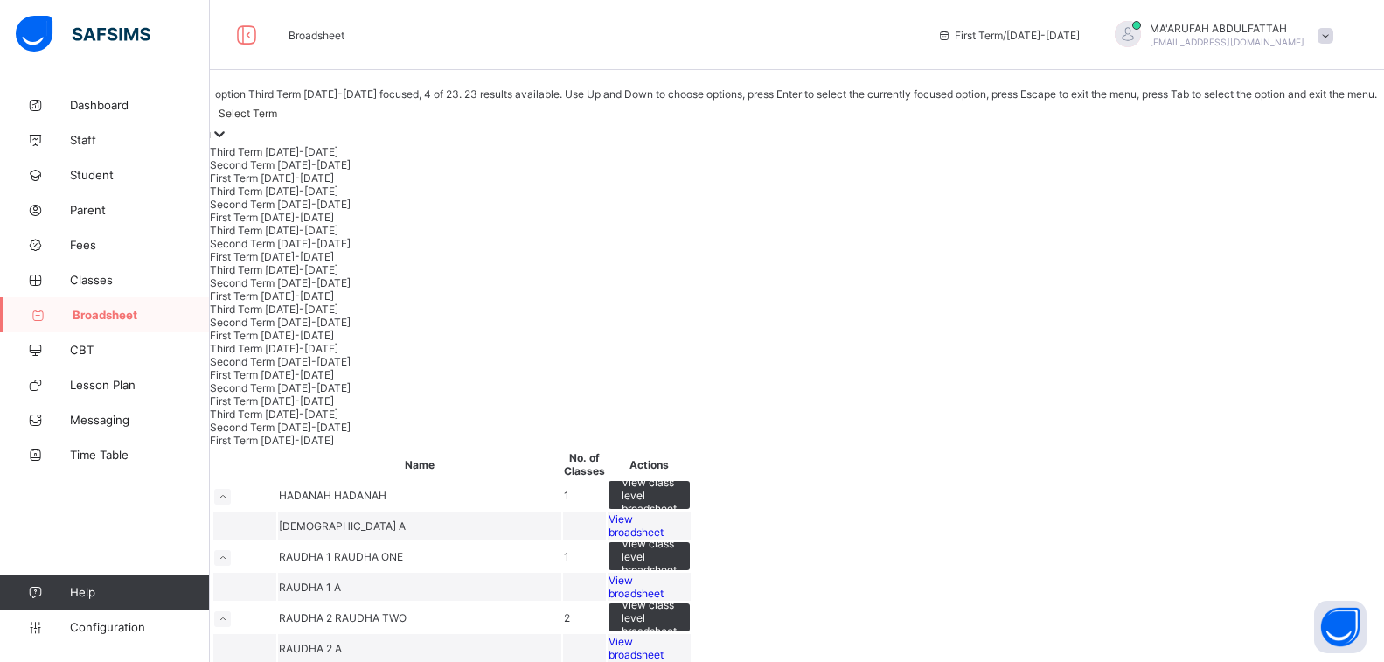
click at [296, 198] on div "Third Term 2024-2025" at bounding box center [793, 191] width 1167 height 13
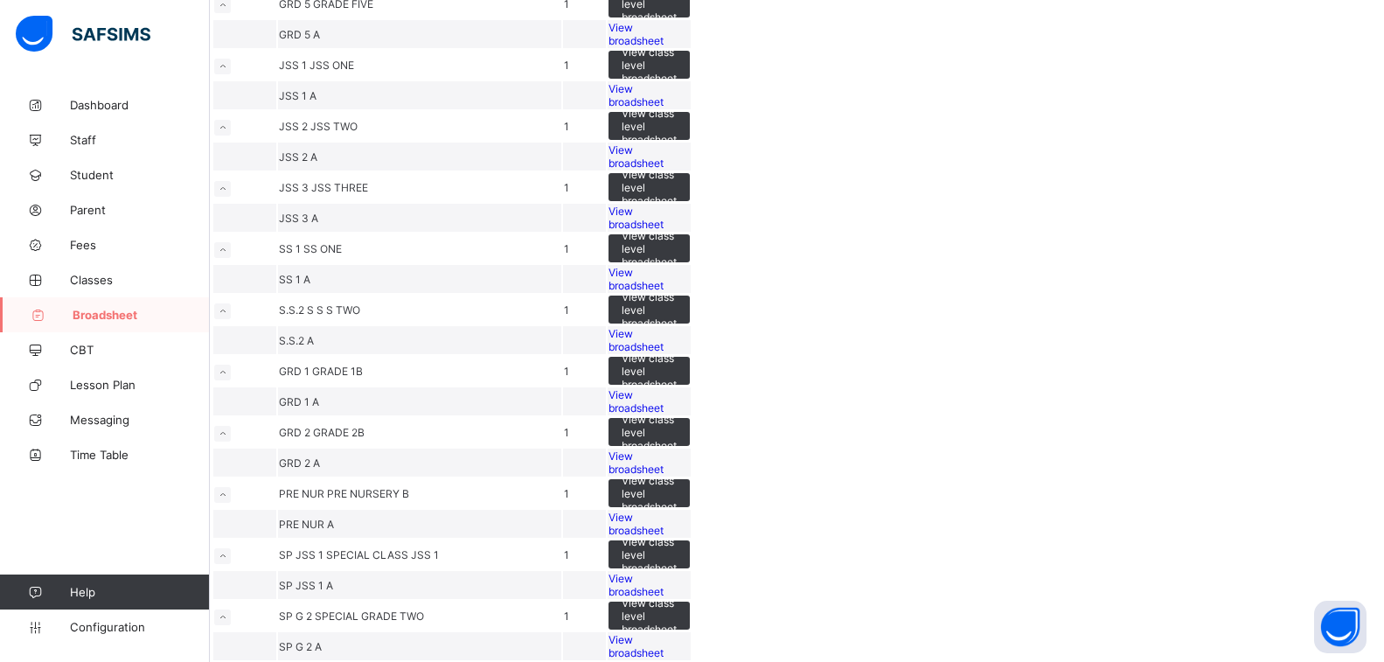
scroll to position [670, 0]
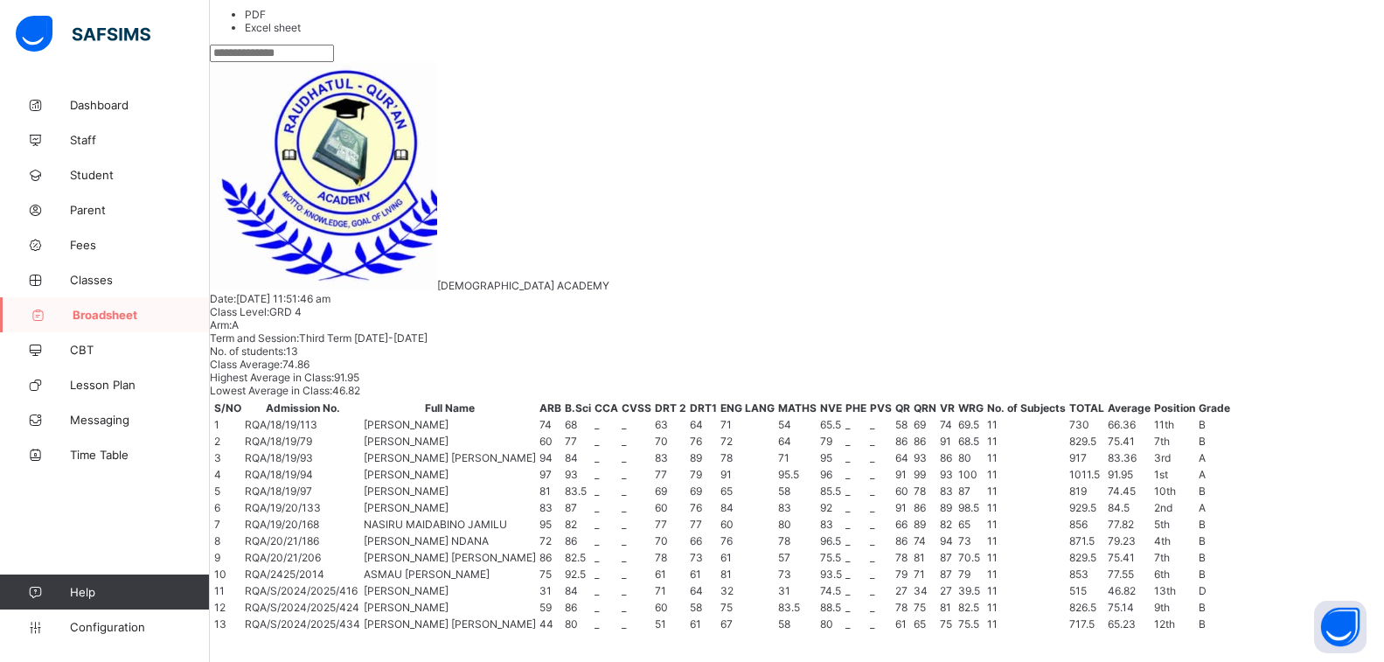
scroll to position [461, 0]
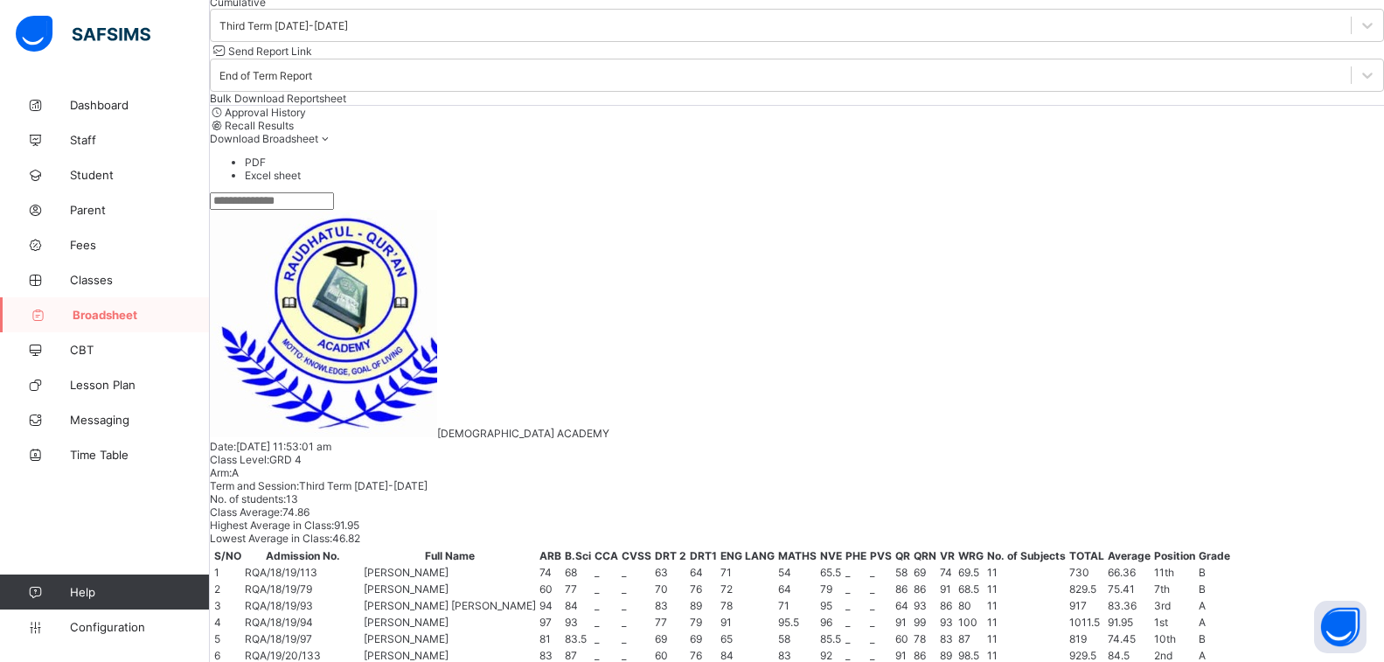
scroll to position [0, 0]
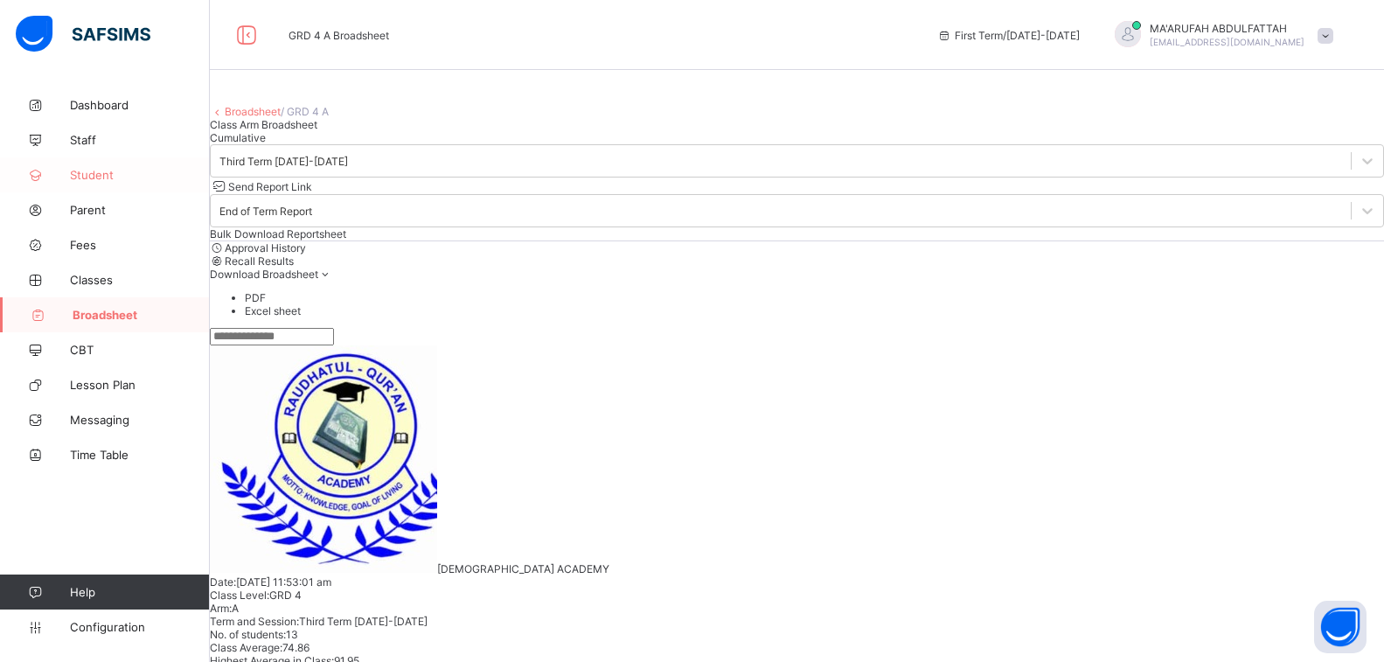
click at [90, 169] on span "Student" at bounding box center [140, 175] width 140 height 14
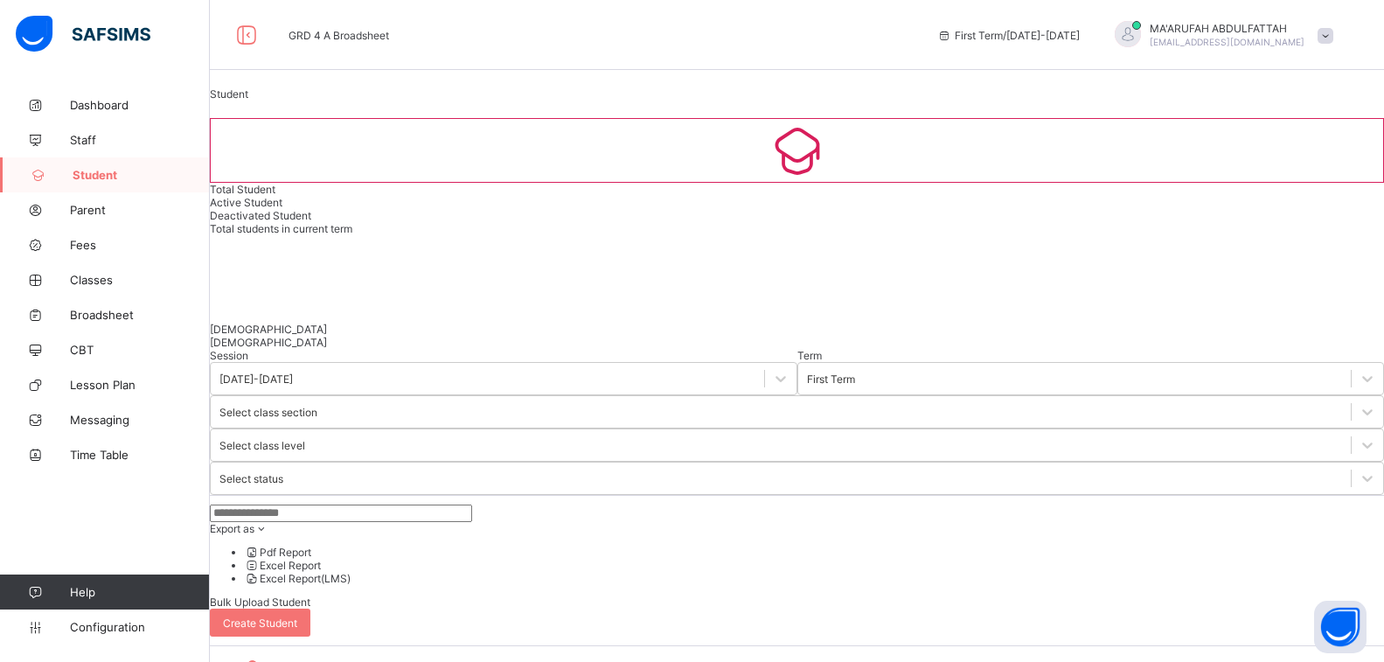
click at [340, 505] on input "text" at bounding box center [341, 513] width 262 height 17
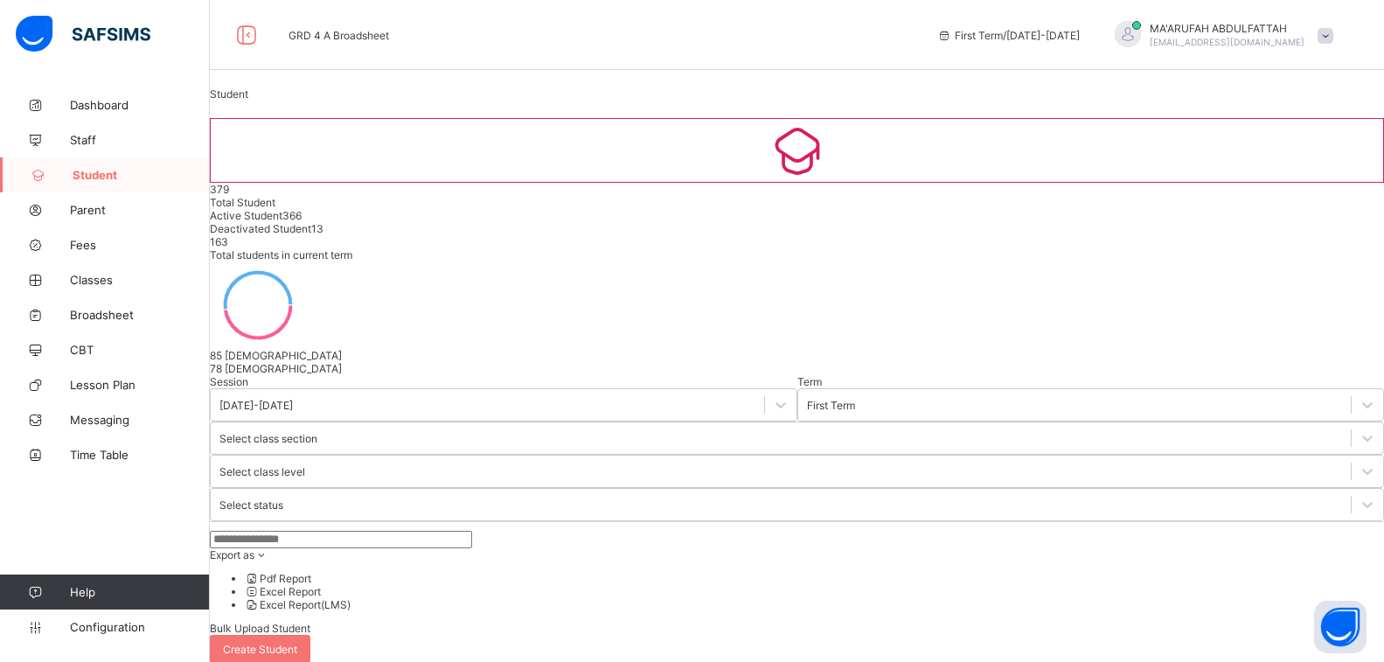
type input "*"
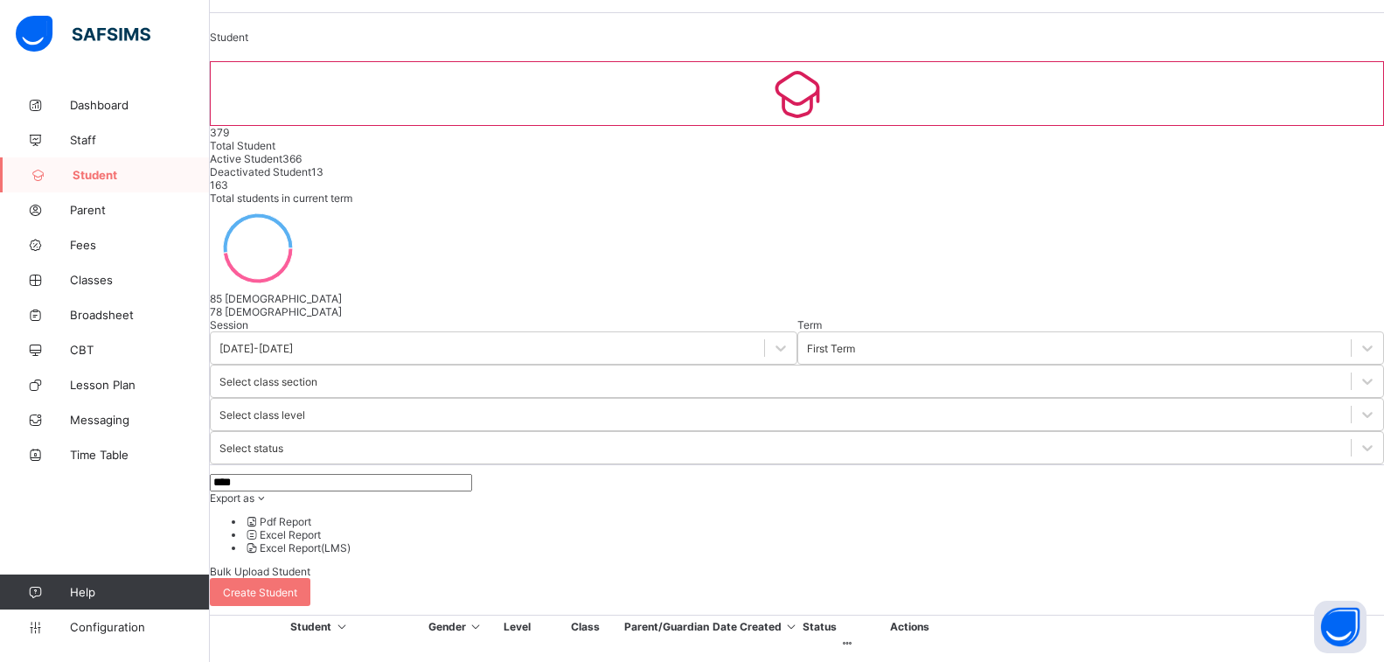
scroll to position [121, 0]
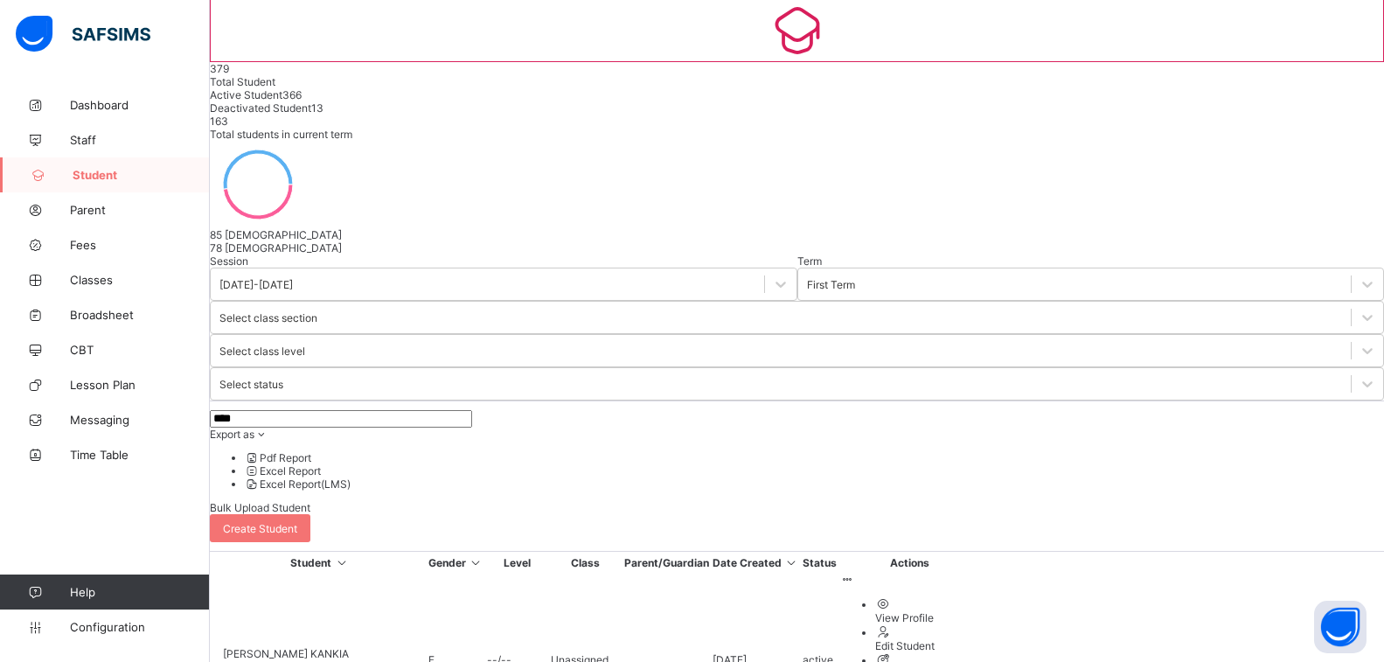
type input "****"
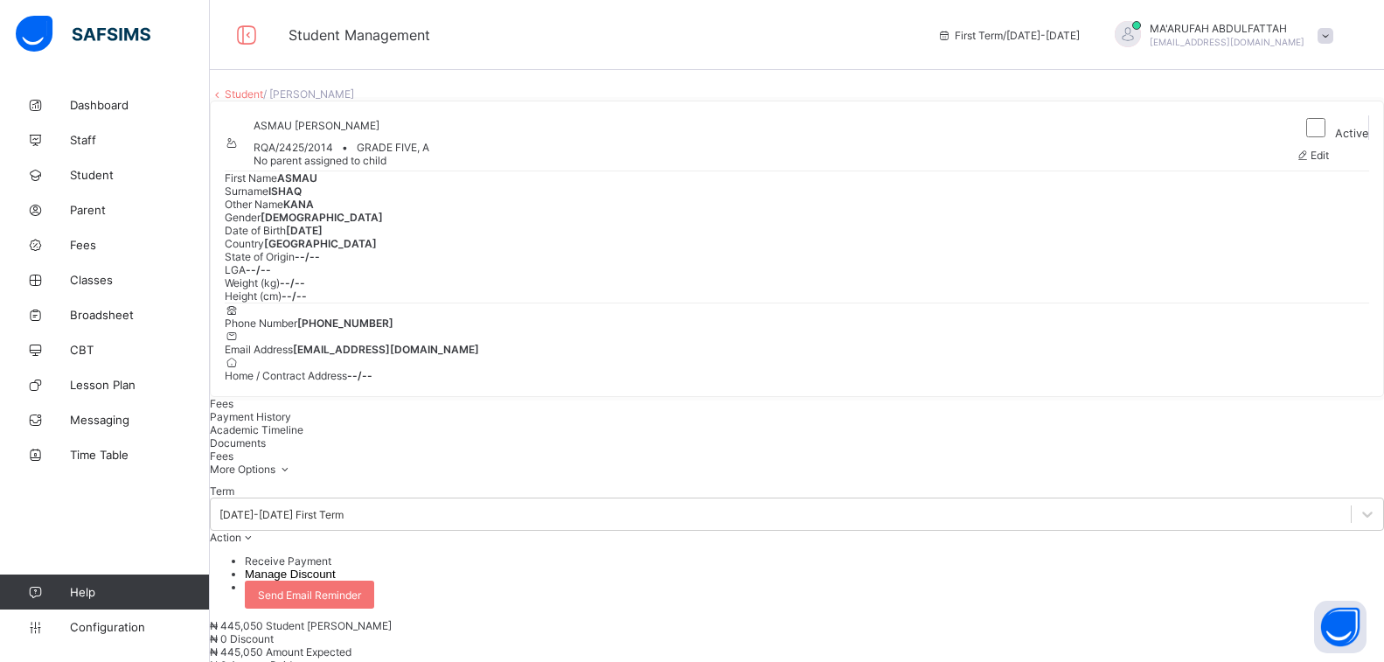
click at [1320, 162] on div "Edit" at bounding box center [1332, 155] width 73 height 13
select select "**"
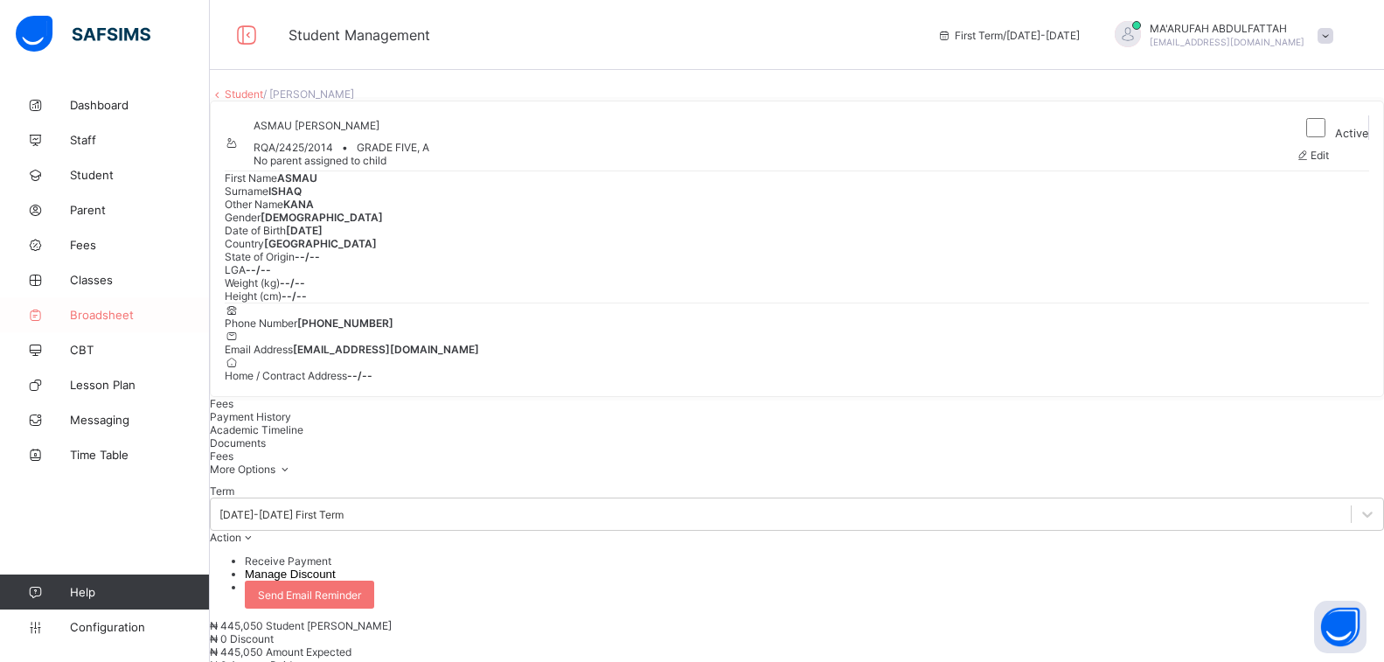
click at [90, 311] on span "Broadsheet" at bounding box center [140, 315] width 140 height 14
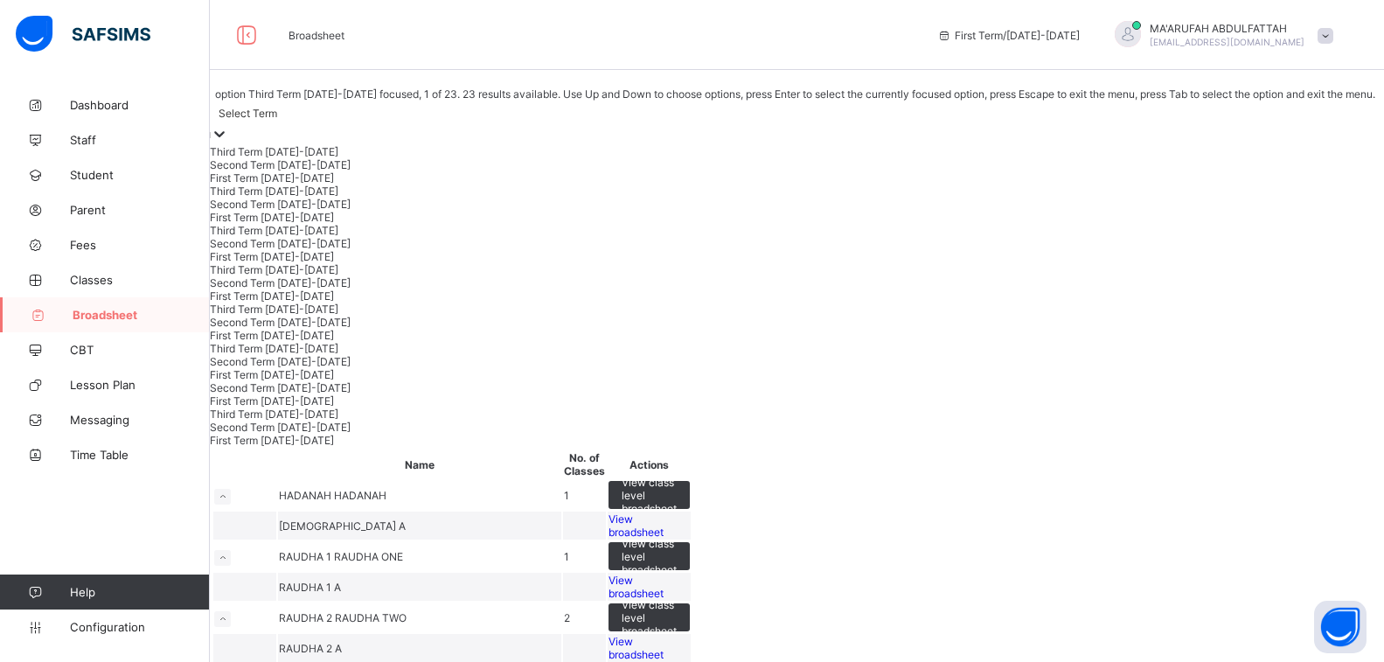
click at [277, 120] on div "Select Term" at bounding box center [248, 113] width 59 height 13
click at [303, 198] on div "Third Term 2024-2025" at bounding box center [793, 191] width 1167 height 13
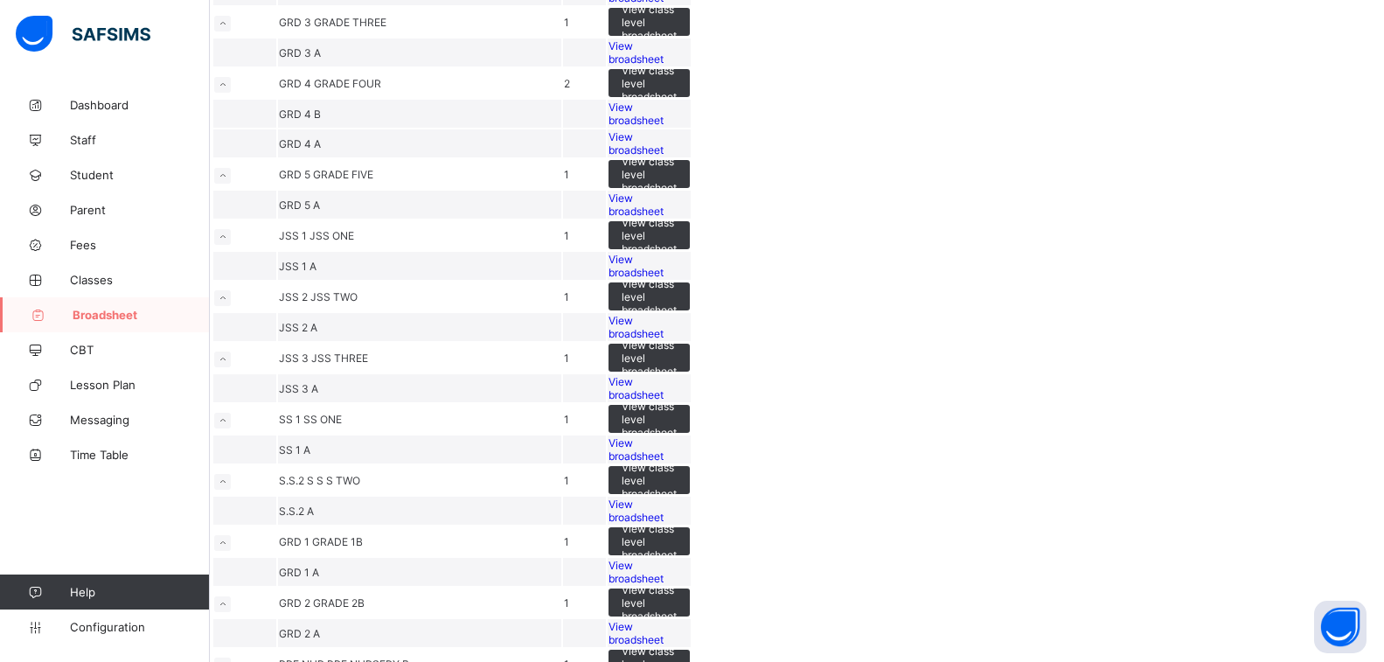
scroll to position [525, 0]
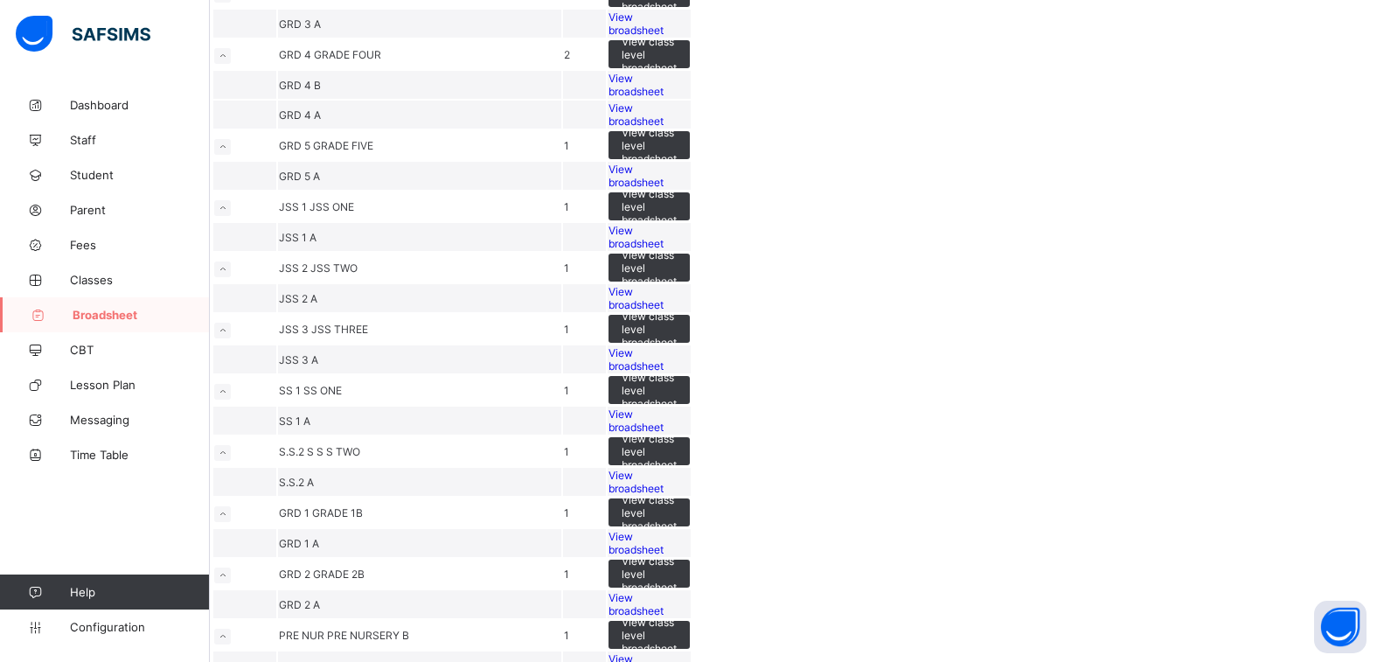
click at [664, 128] on span "View broadsheet" at bounding box center [636, 114] width 55 height 26
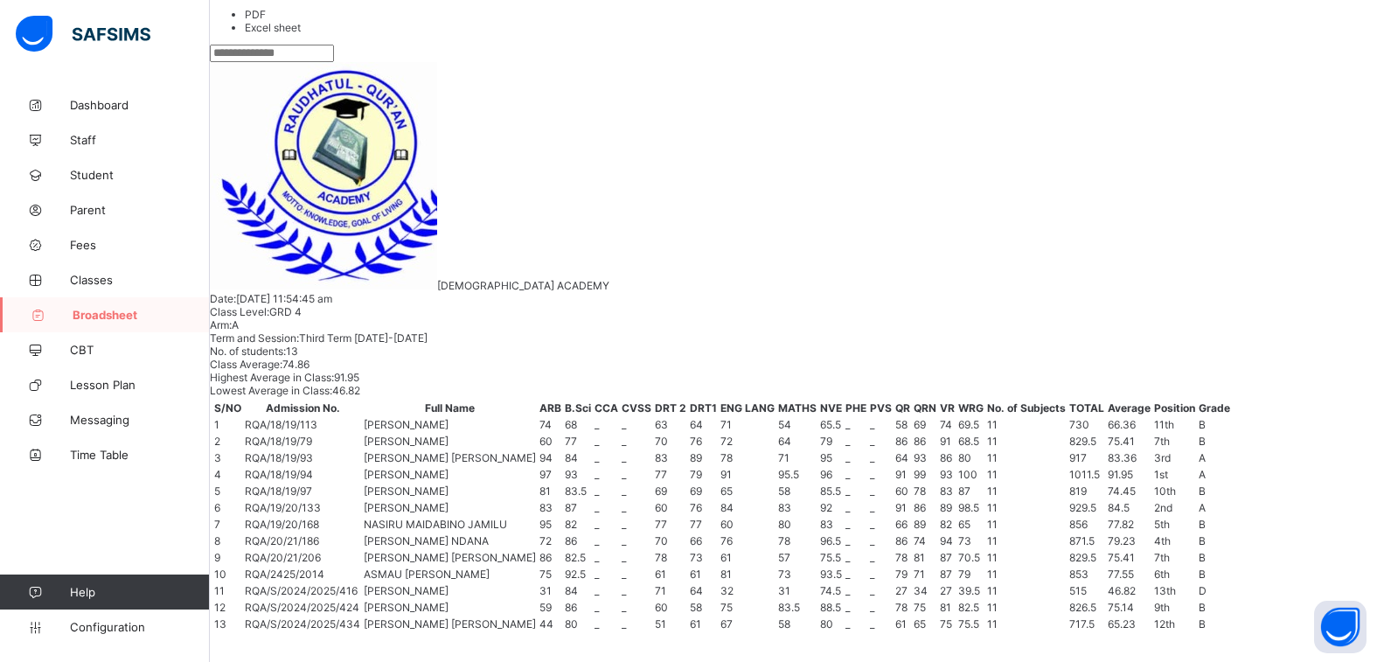
scroll to position [373, 0]
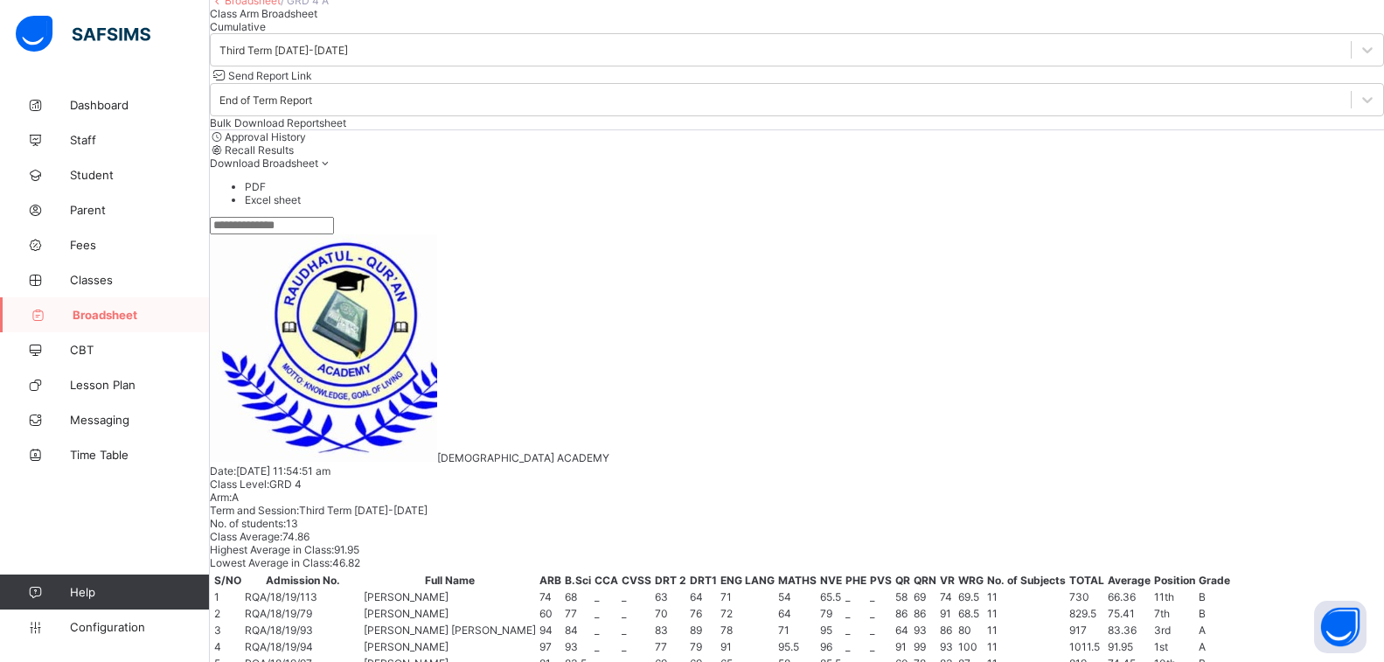
scroll to position [382, 0]
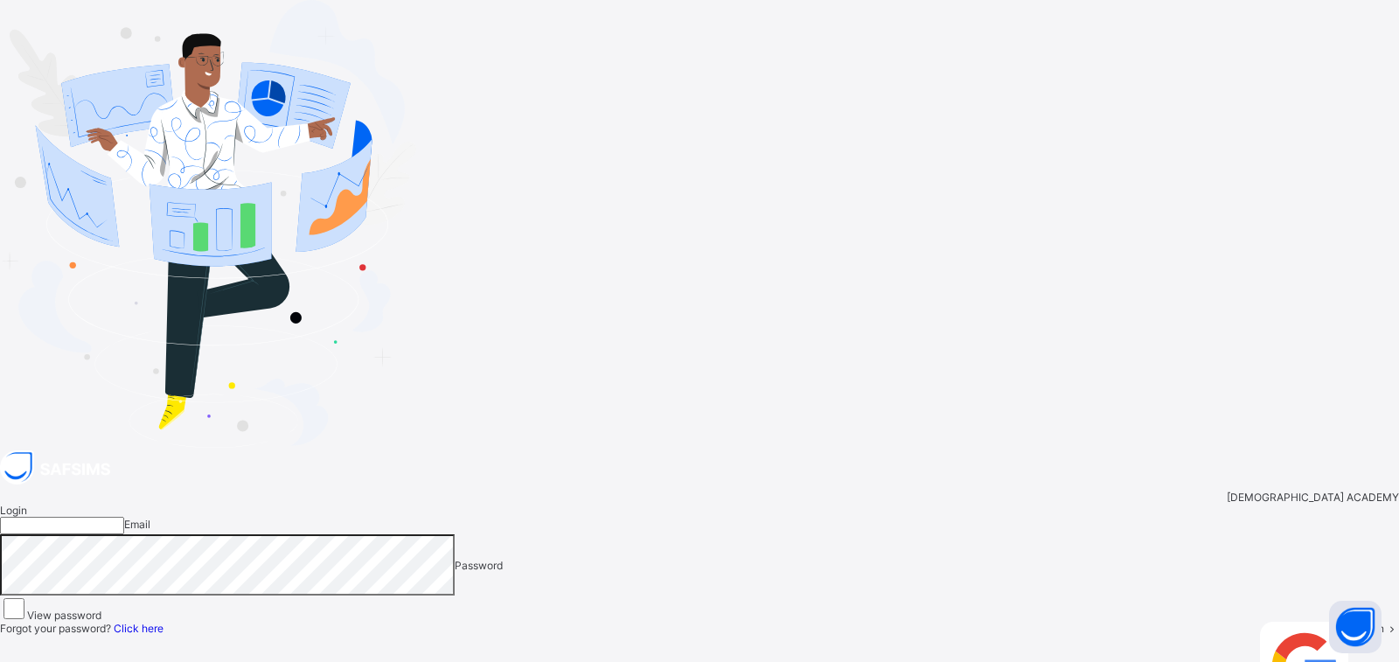
type input "**********"
click at [1357, 622] on div "Login" at bounding box center [1378, 674] width 42 height 104
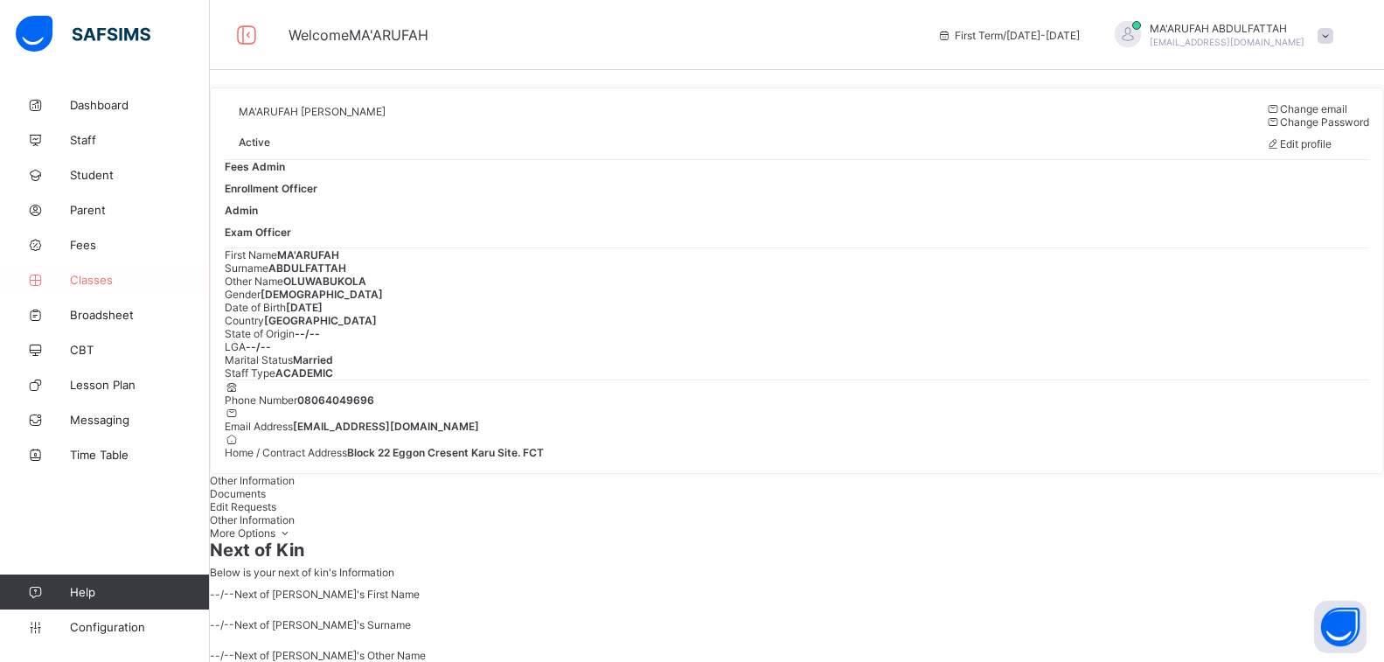
click at [88, 281] on span "Classes" at bounding box center [140, 280] width 140 height 14
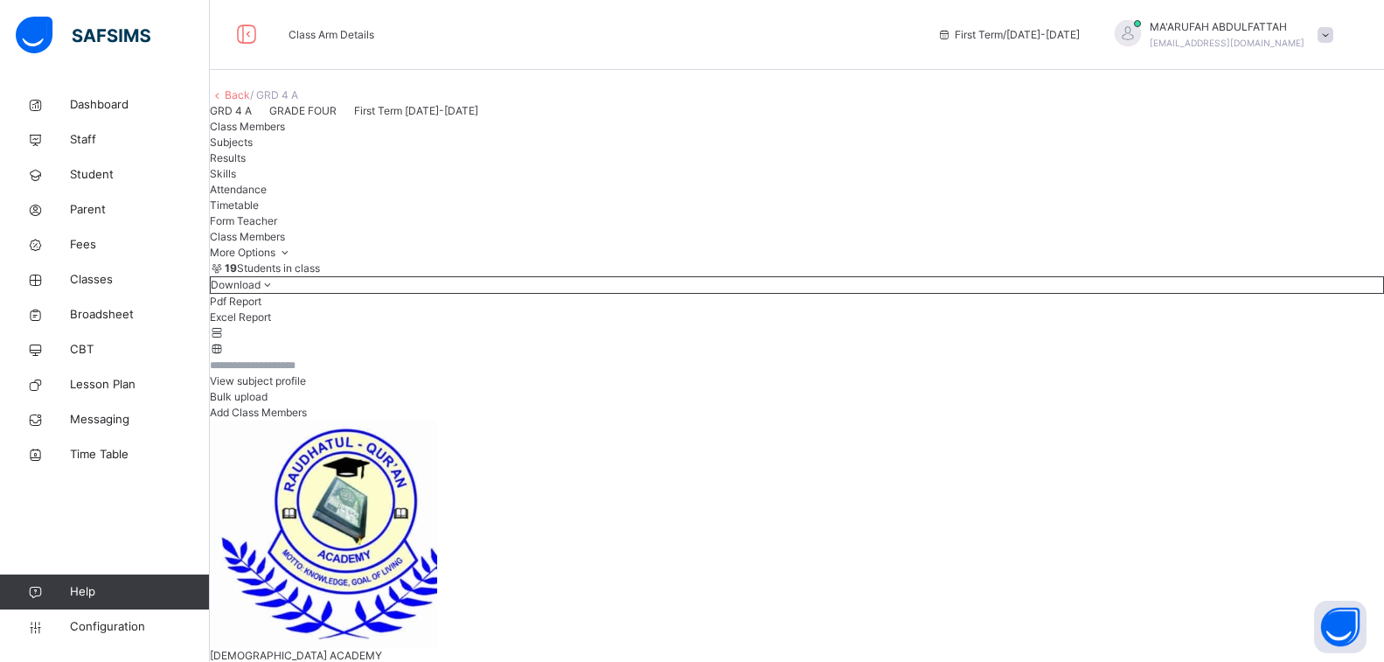
click at [253, 149] on span "Subjects" at bounding box center [231, 142] width 43 height 13
click at [250, 101] on link "Back" at bounding box center [237, 94] width 25 height 13
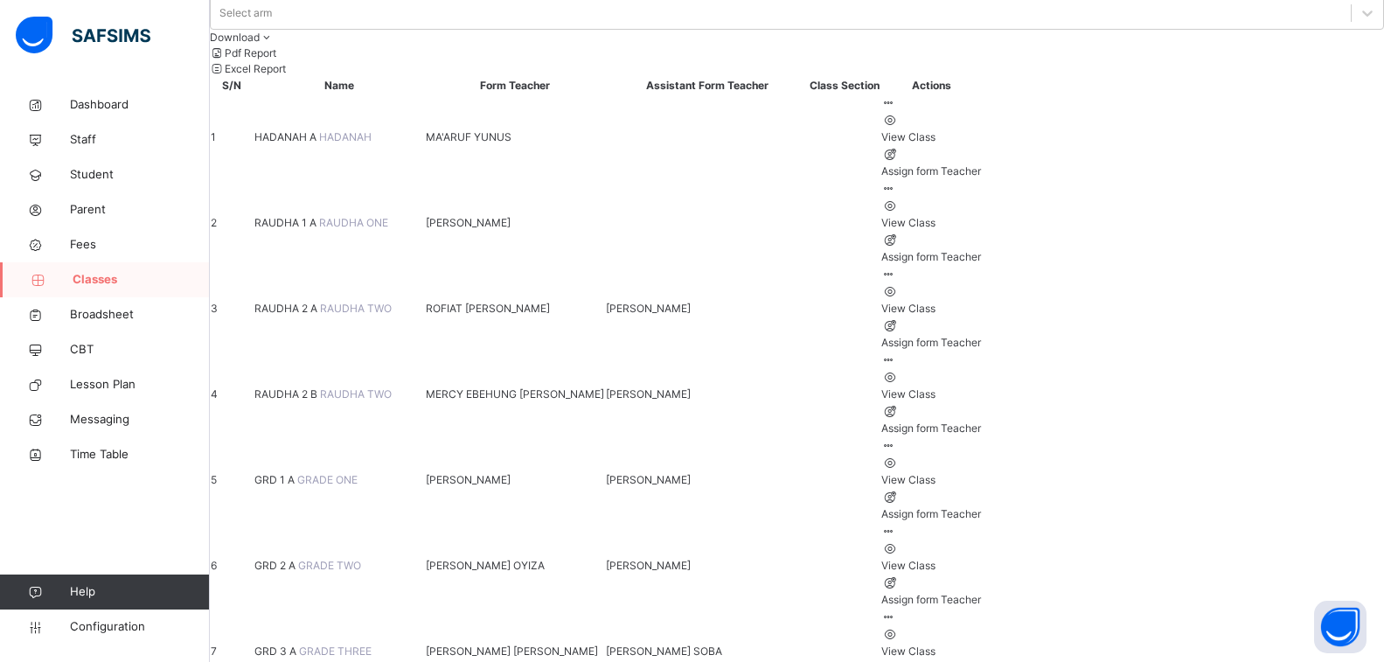
scroll to position [175, 0]
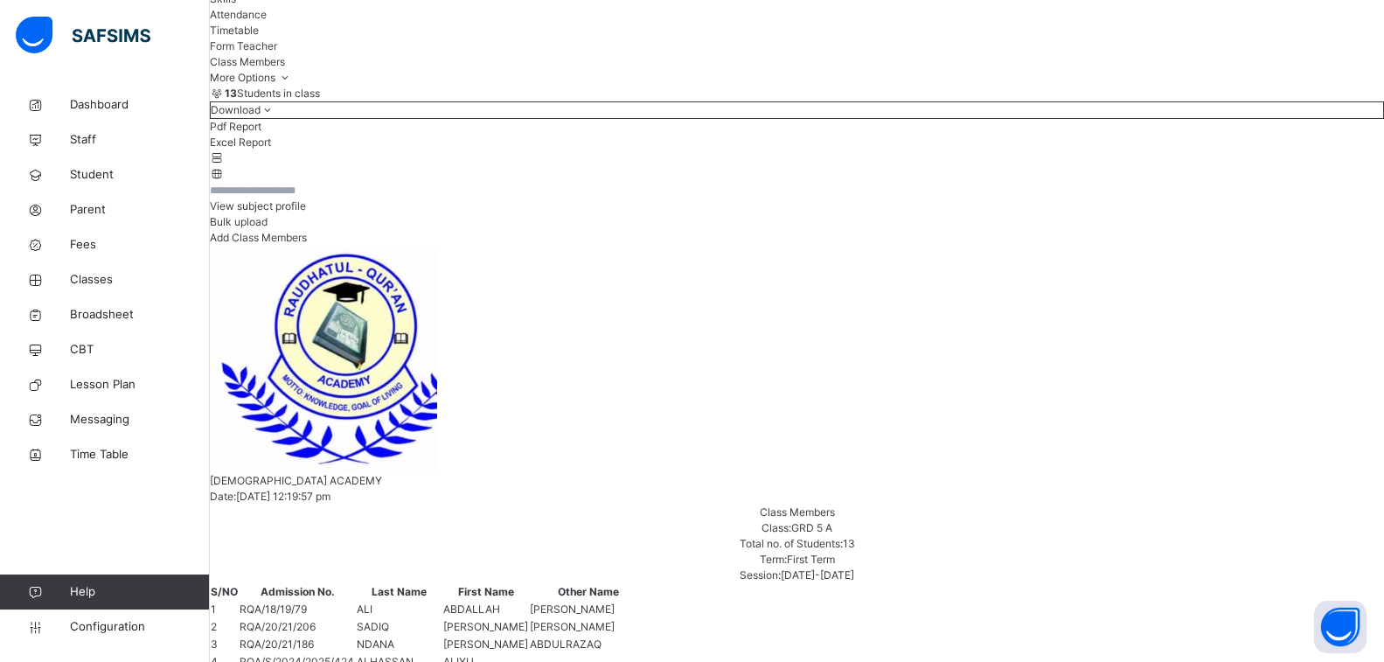
scroll to position [262, 0]
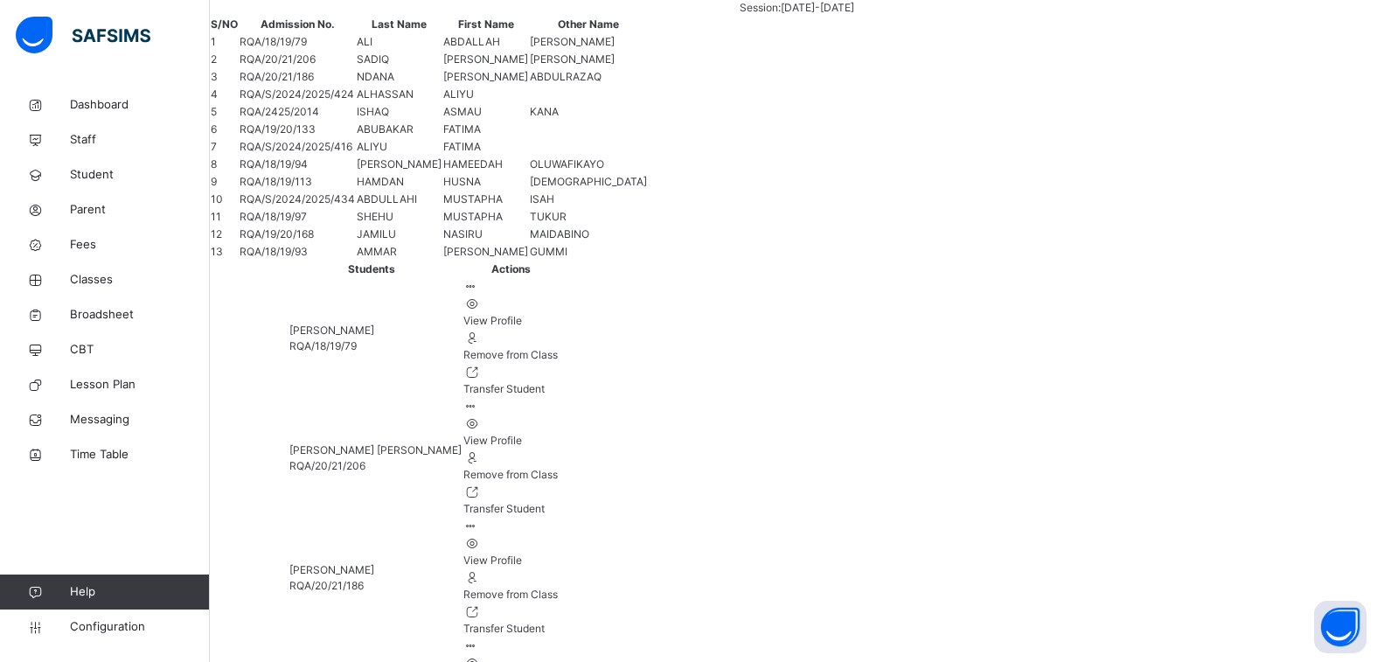
scroll to position [762, 0]
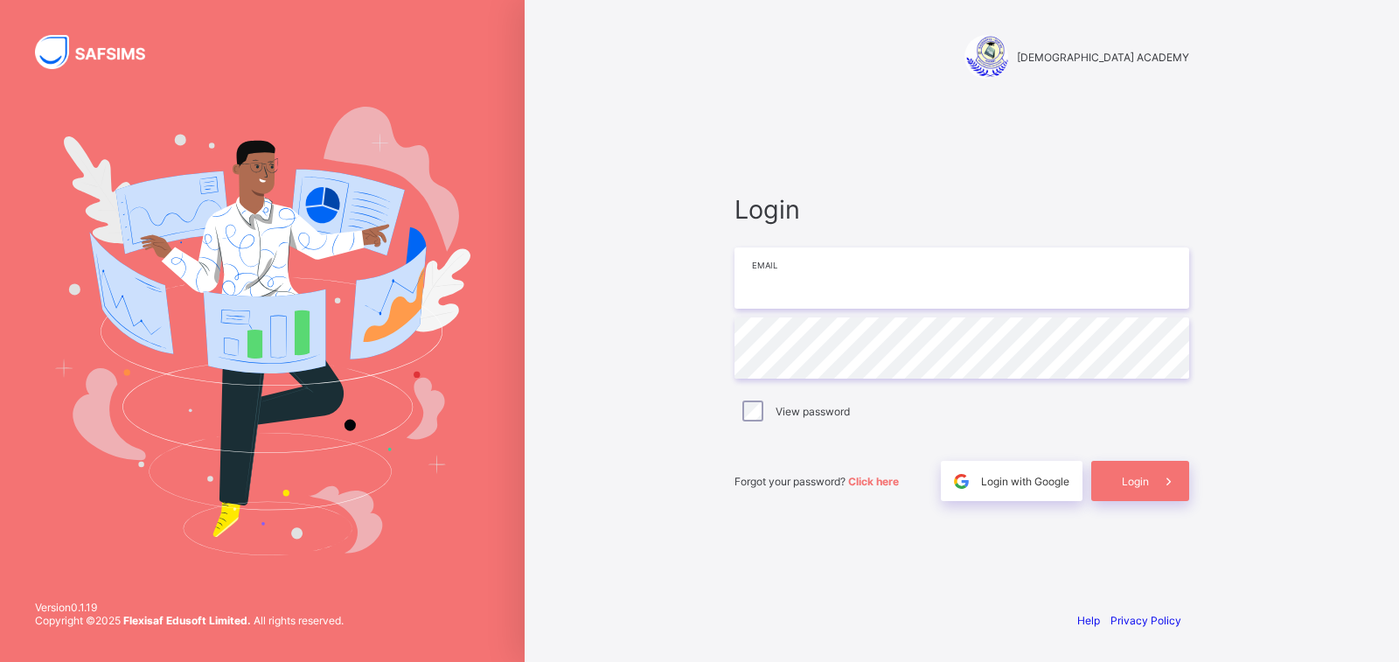
type input "**********"
click at [1299, 380] on div "**********" at bounding box center [962, 331] width 875 height 662
click at [1139, 483] on span "Login" at bounding box center [1135, 481] width 27 height 13
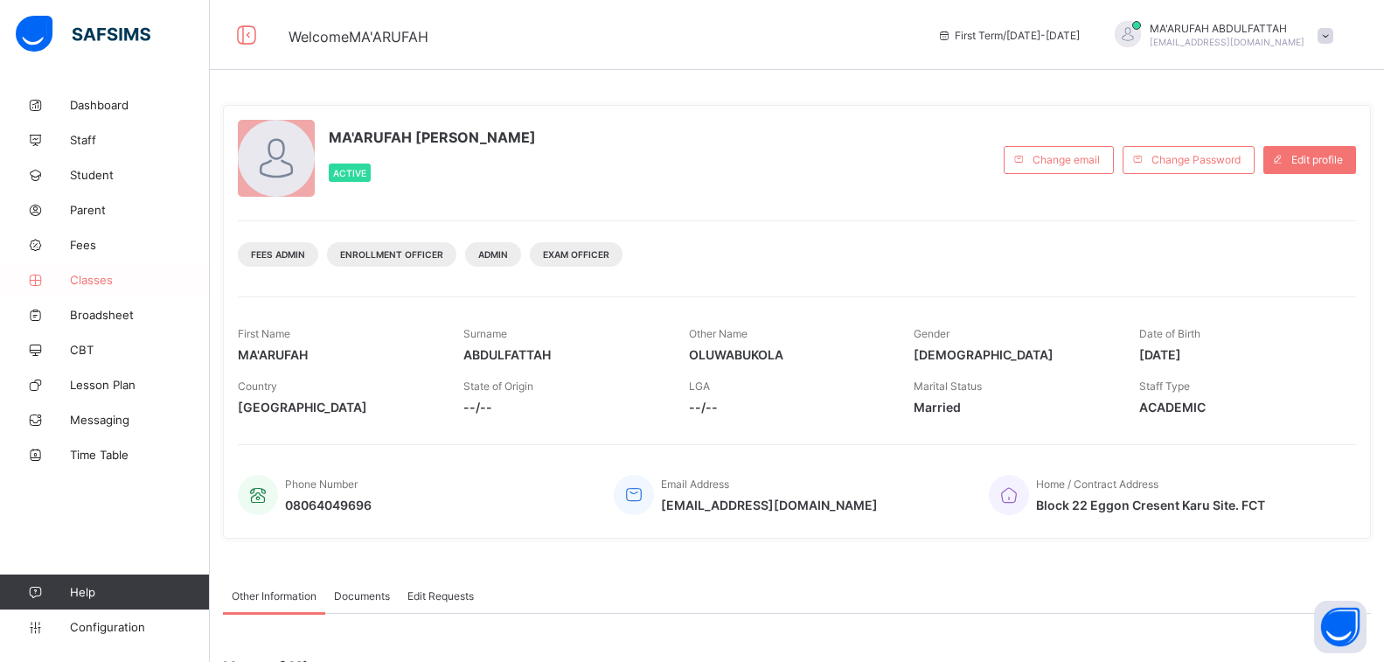
click at [92, 278] on span "Classes" at bounding box center [140, 280] width 140 height 14
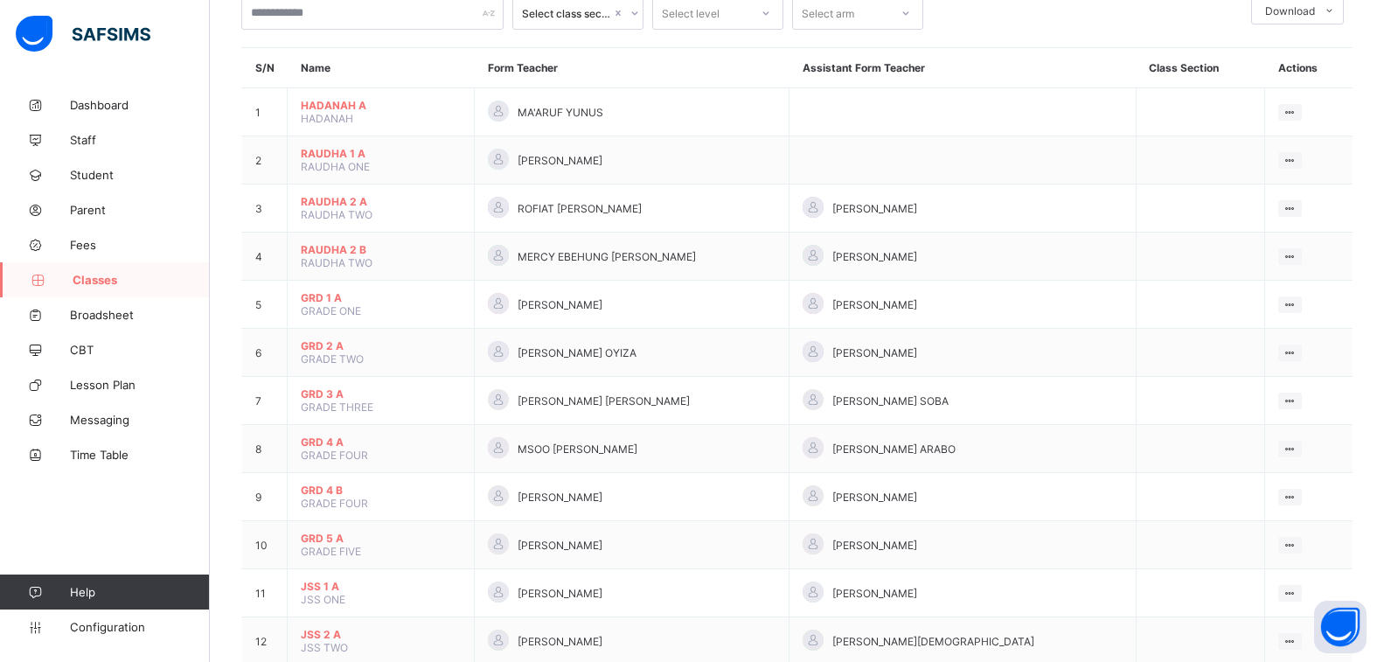
scroll to position [262, 0]
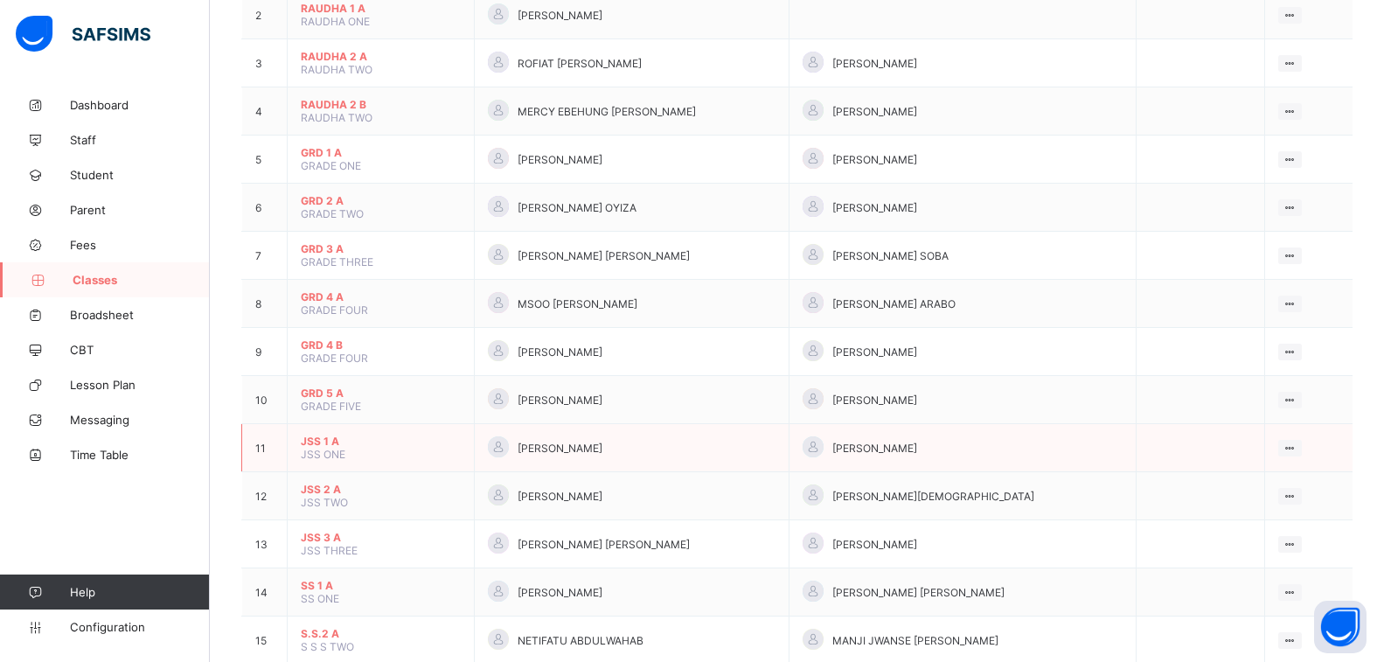
click at [332, 438] on span "JSS 1 A" at bounding box center [381, 441] width 160 height 13
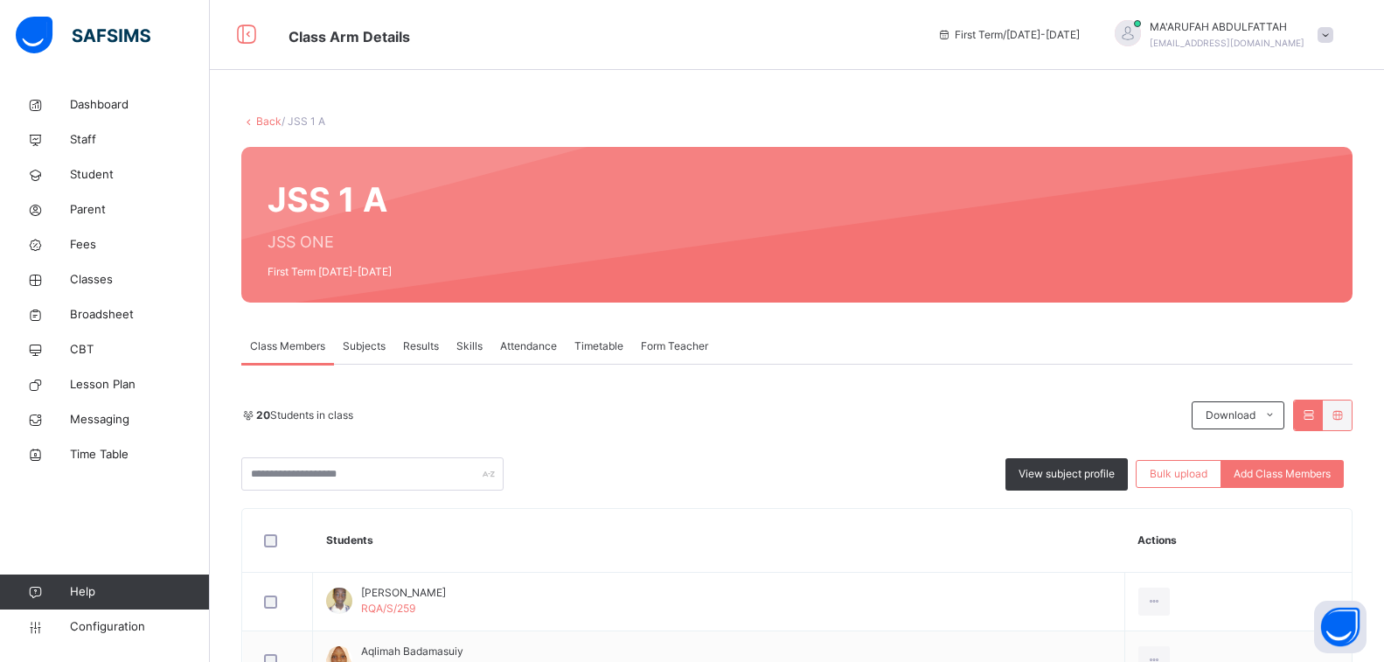
click at [360, 352] on span "Subjects" at bounding box center [364, 346] width 43 height 16
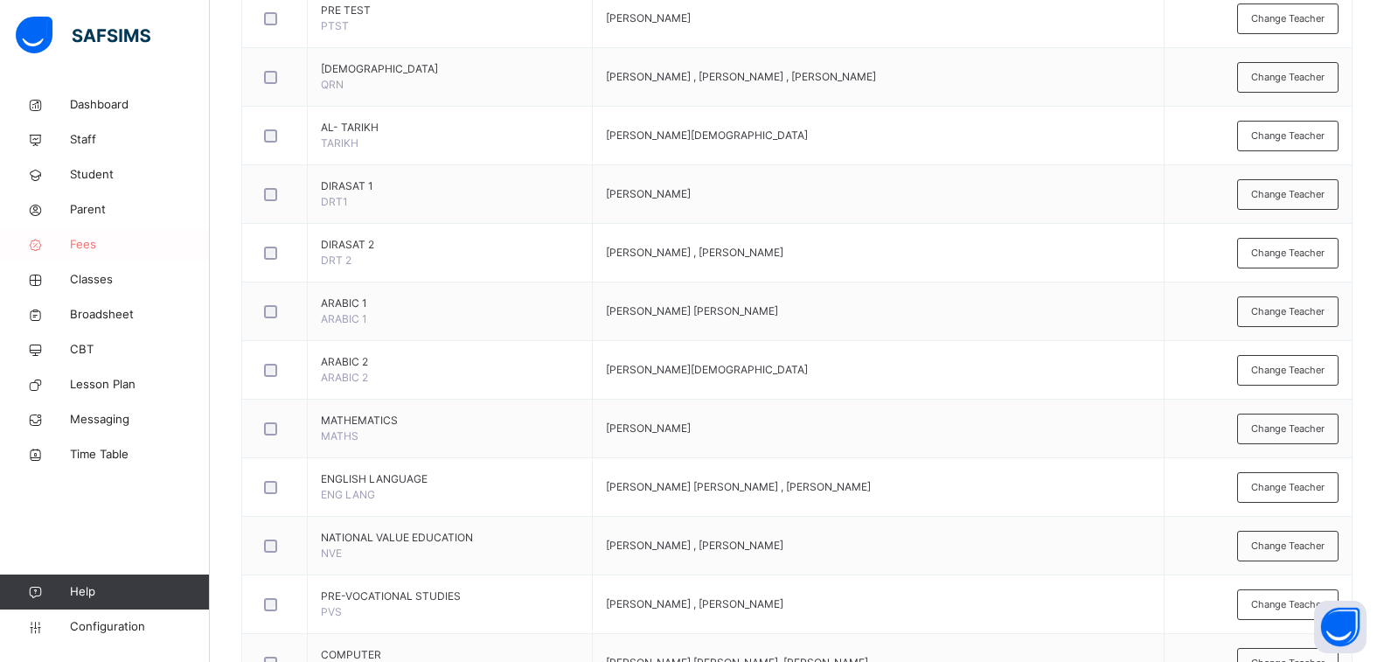
scroll to position [325, 0]
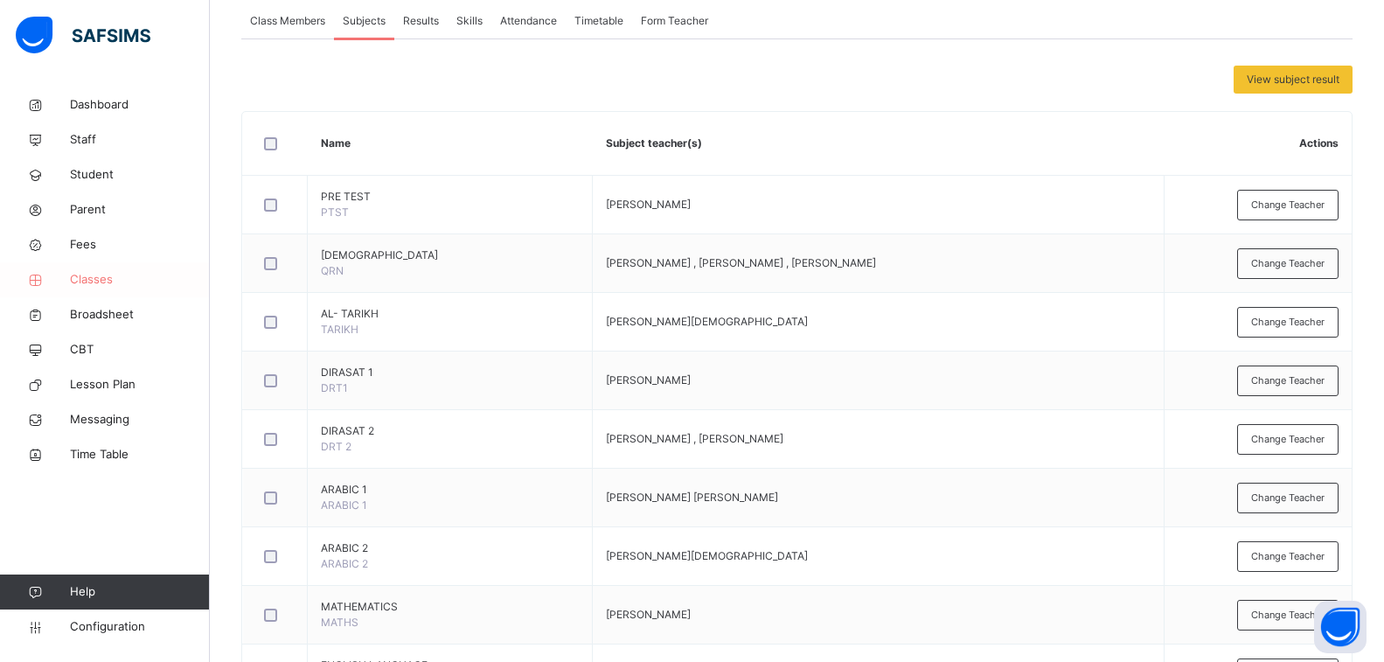
click at [105, 282] on span "Classes" at bounding box center [140, 279] width 140 height 17
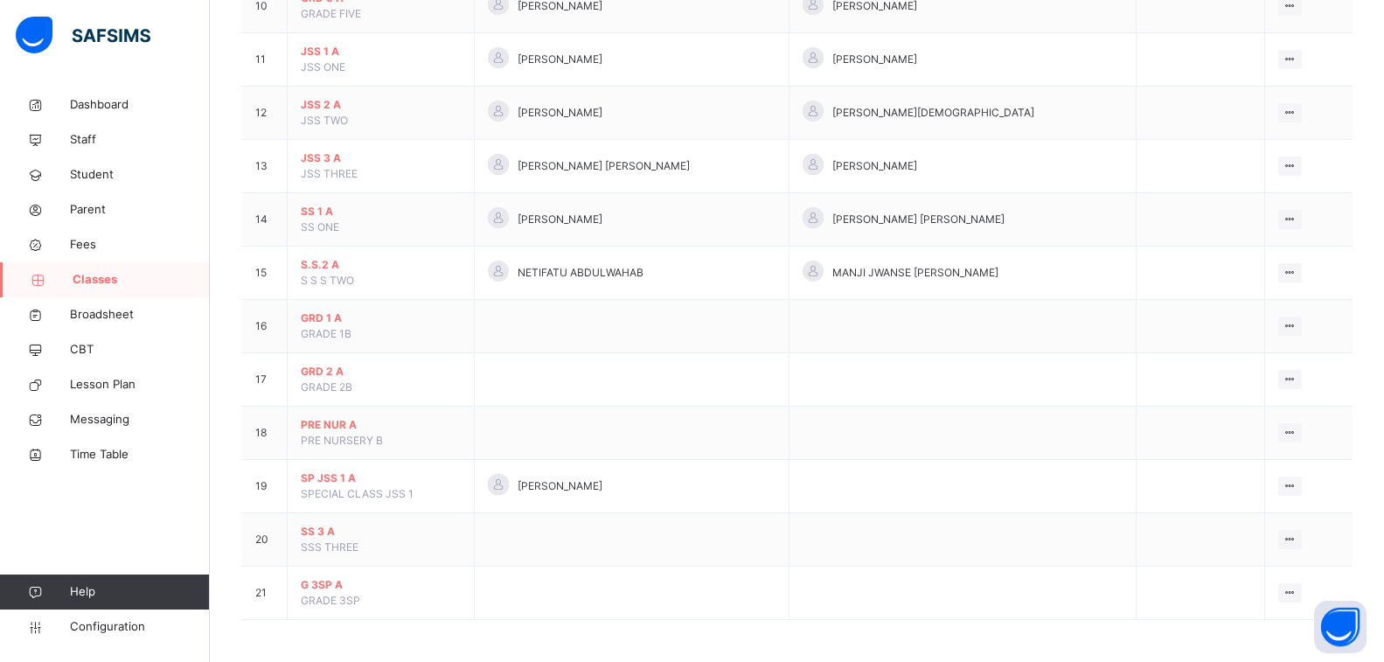
scroll to position [710, 0]
click at [334, 257] on span "S.S.2 A" at bounding box center [381, 263] width 160 height 16
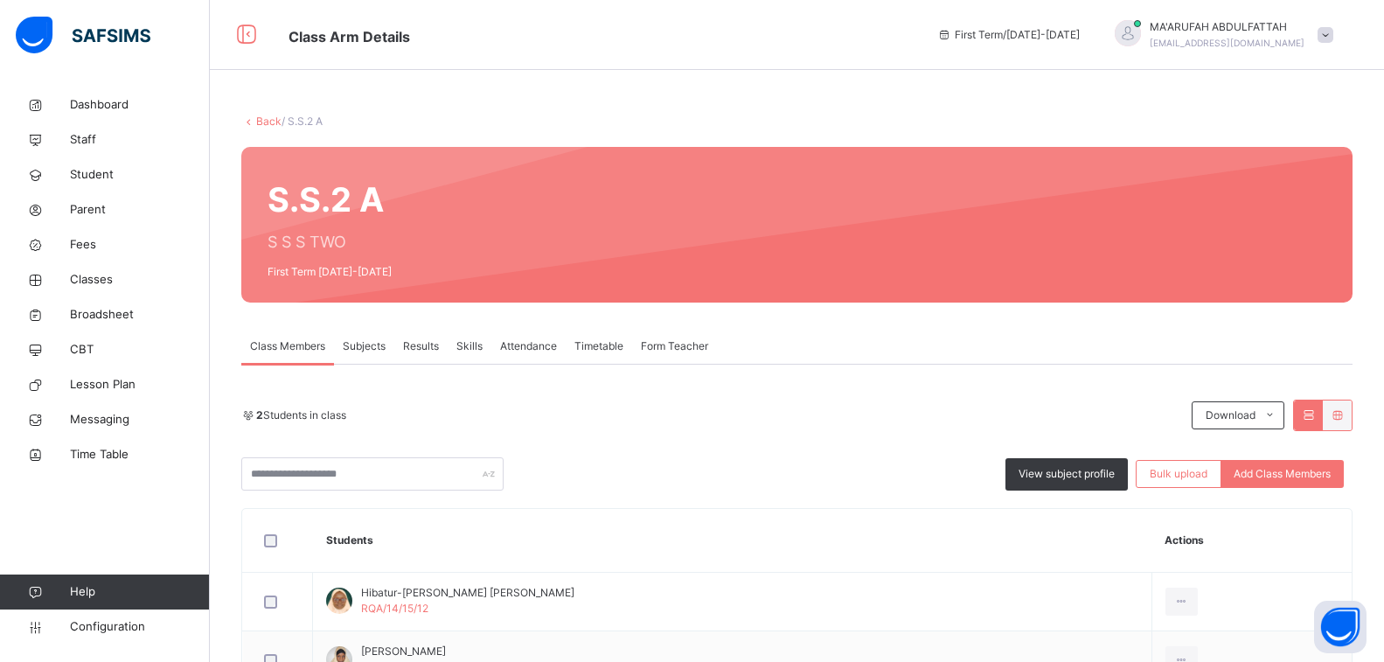
click at [359, 338] on div "Subjects" at bounding box center [364, 346] width 60 height 35
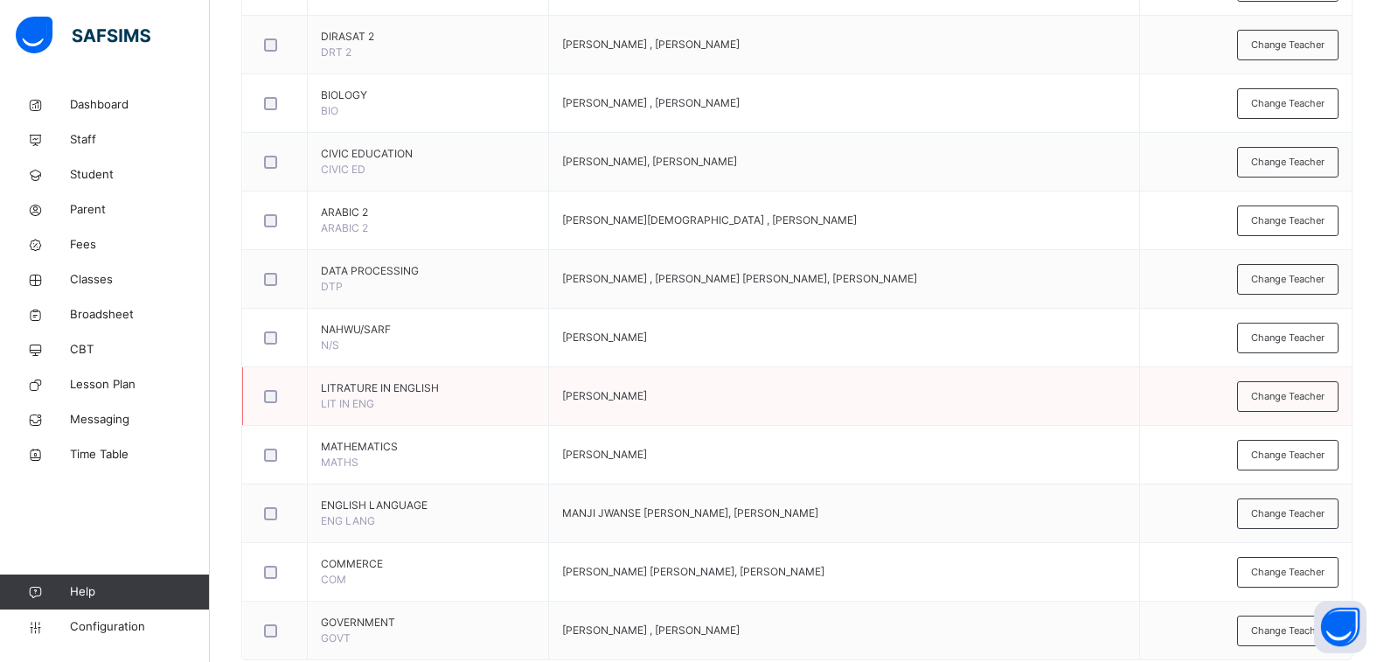
scroll to position [1055, 0]
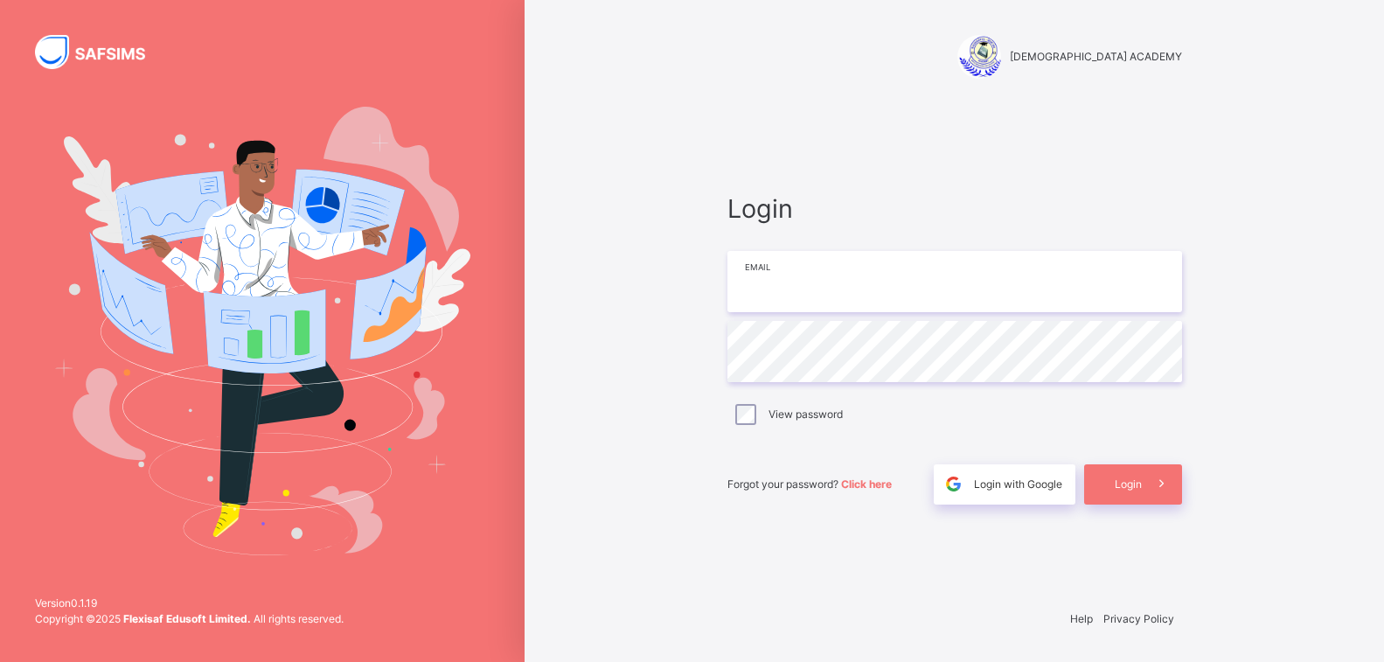
type input "**********"
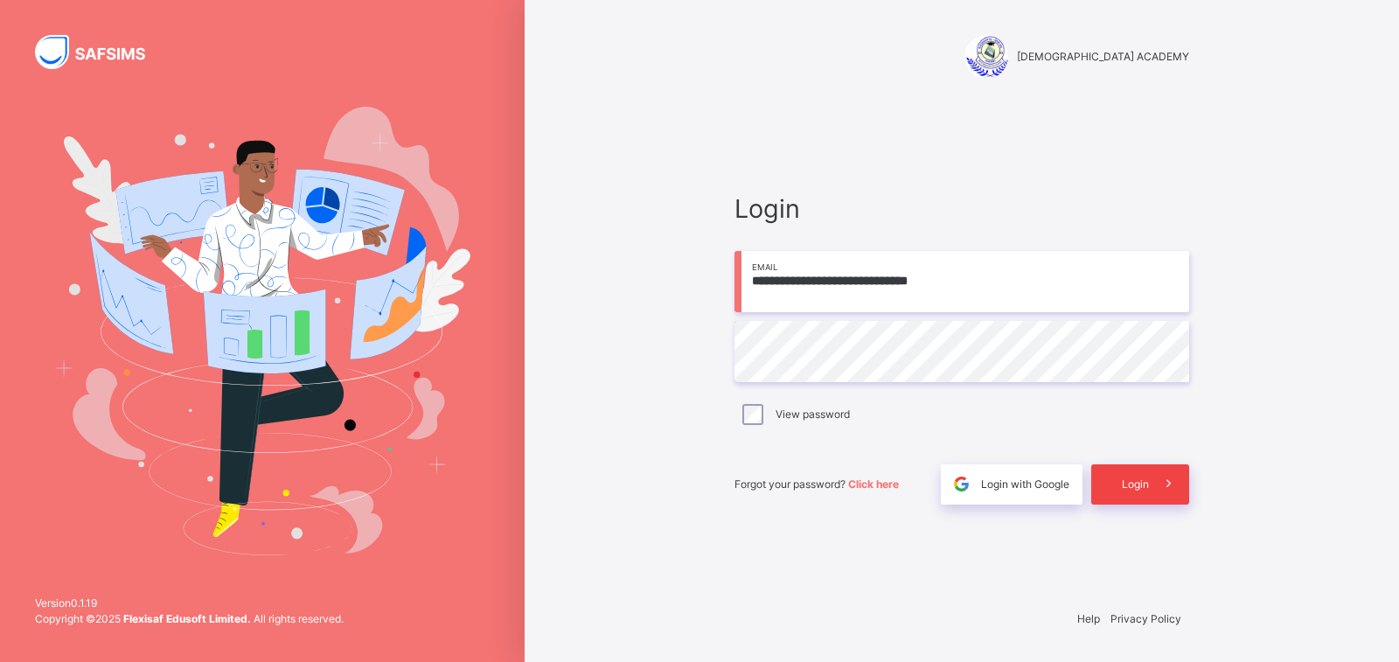
click at [1133, 490] on span "Login" at bounding box center [1135, 485] width 27 height 16
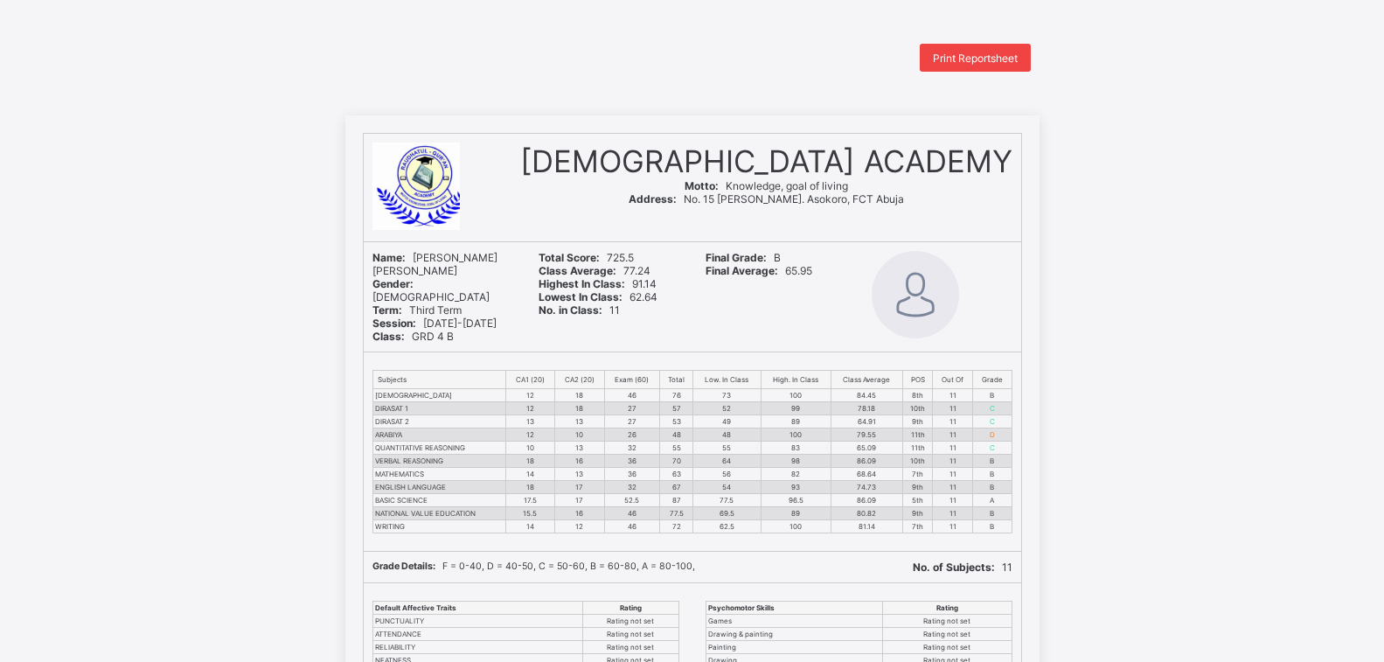
click at [959, 59] on span "Print Reportsheet" at bounding box center [975, 58] width 85 height 13
click at [978, 55] on span "Print Reportsheet" at bounding box center [975, 58] width 85 height 13
click at [996, 61] on span "Print Reportsheet" at bounding box center [975, 58] width 85 height 13
click at [1093, 303] on div "[DEMOGRAPHIC_DATA] ACADEMY Motto: Knowledge, goal of living Address: [STREET_AD…" at bounding box center [692, 600] width 1384 height 971
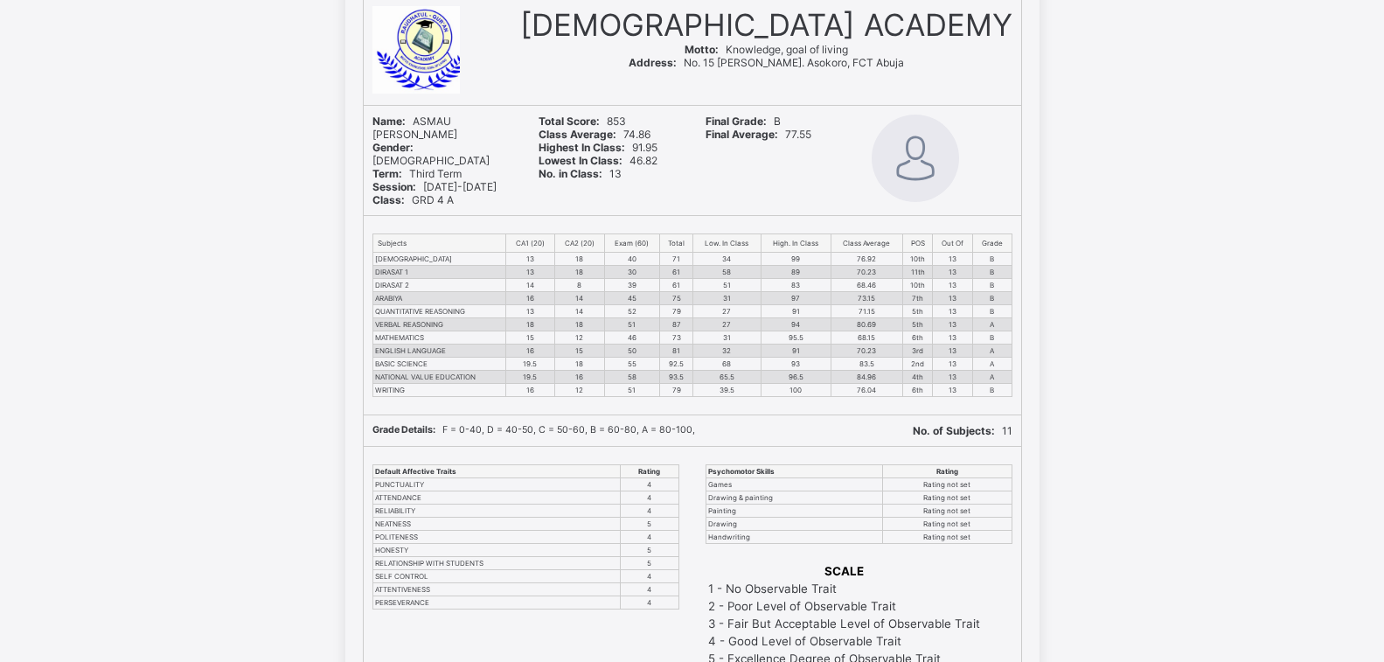
scroll to position [468, 0]
